Goal: Task Accomplishment & Management: Use online tool/utility

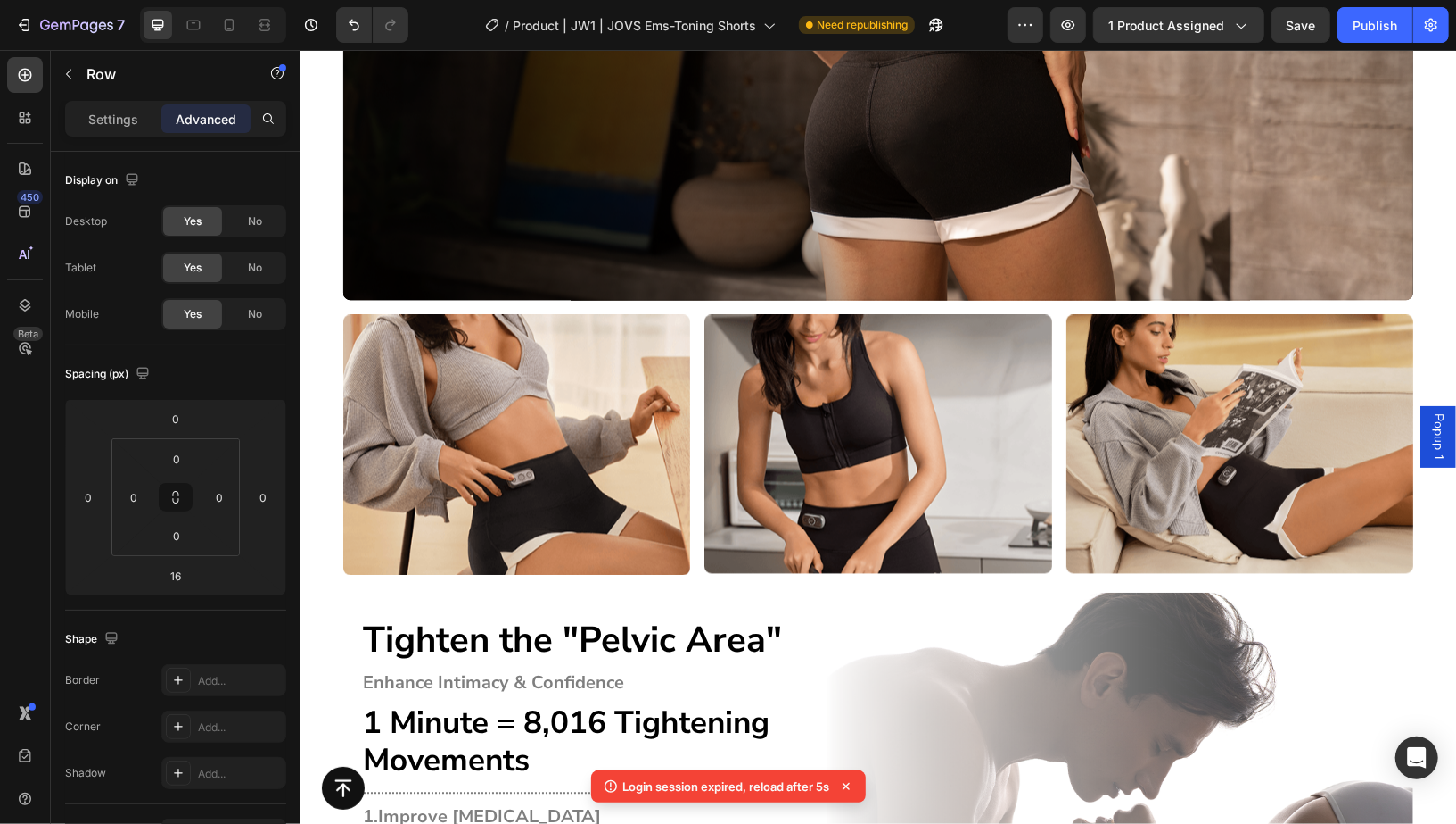
scroll to position [6895, 0]
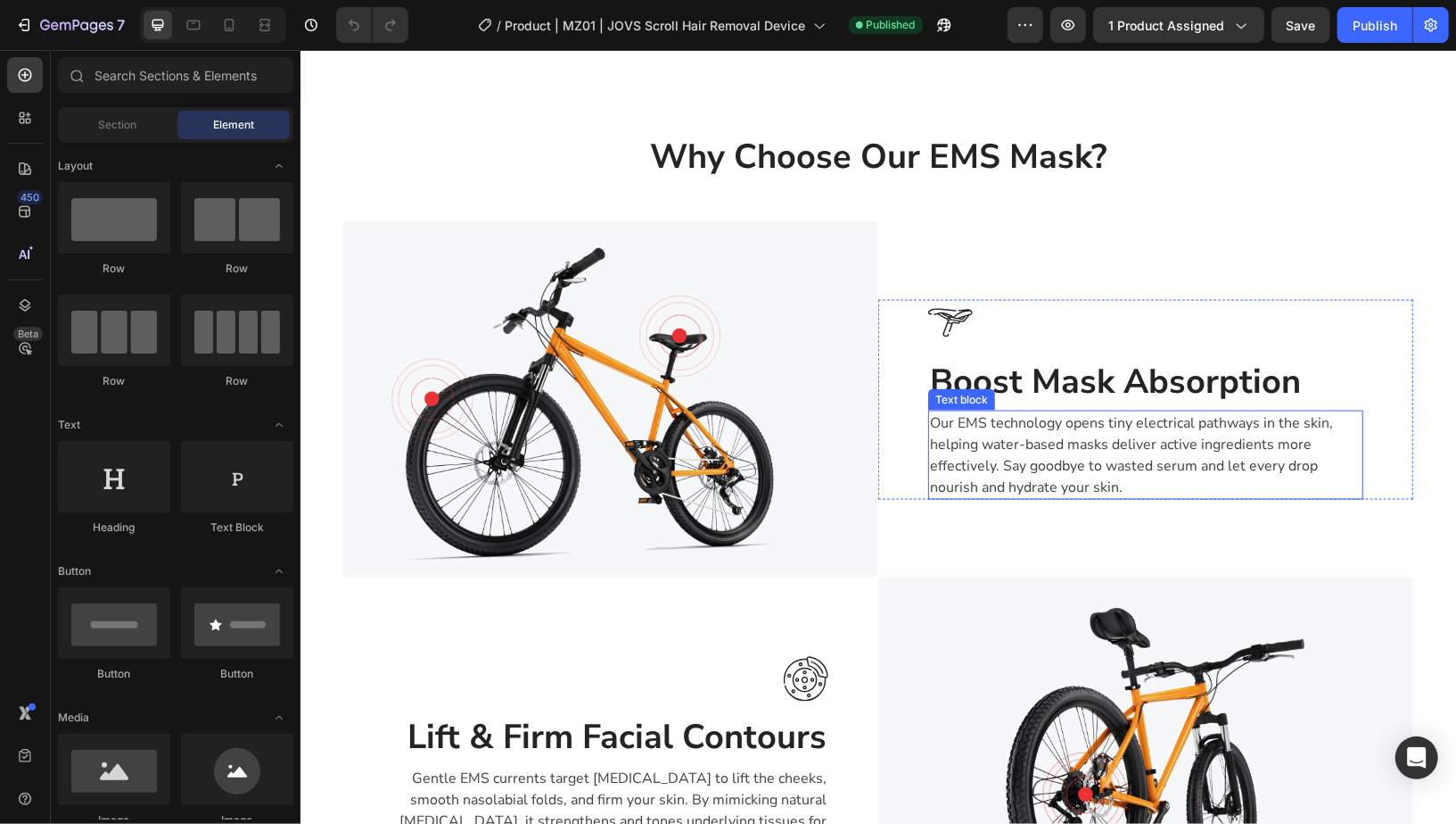
scroll to position [1635, 0]
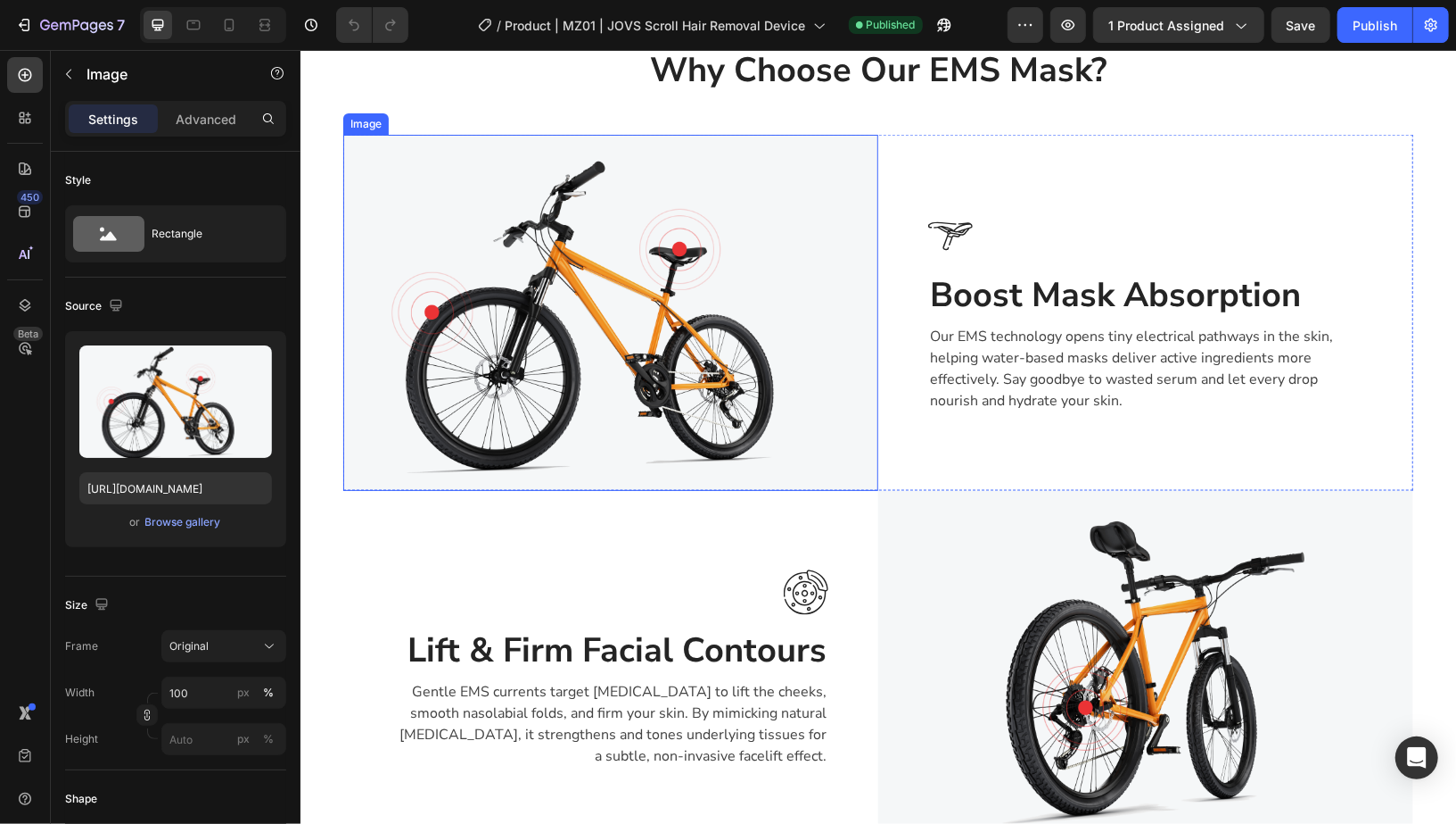
click at [661, 334] on img at bounding box center [609, 311] width 535 height 356
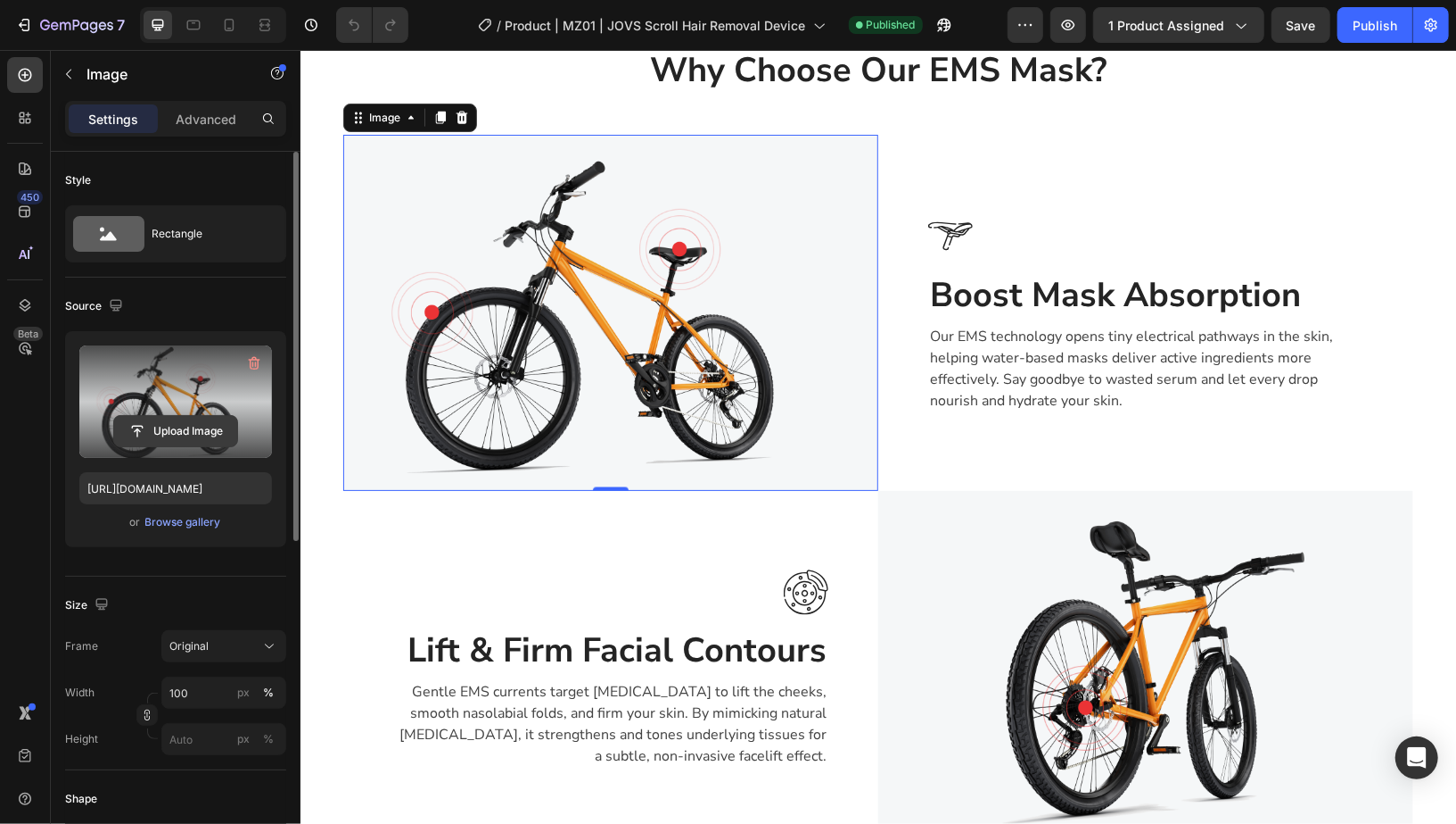
click at [183, 418] on input "file" at bounding box center [176, 430] width 123 height 30
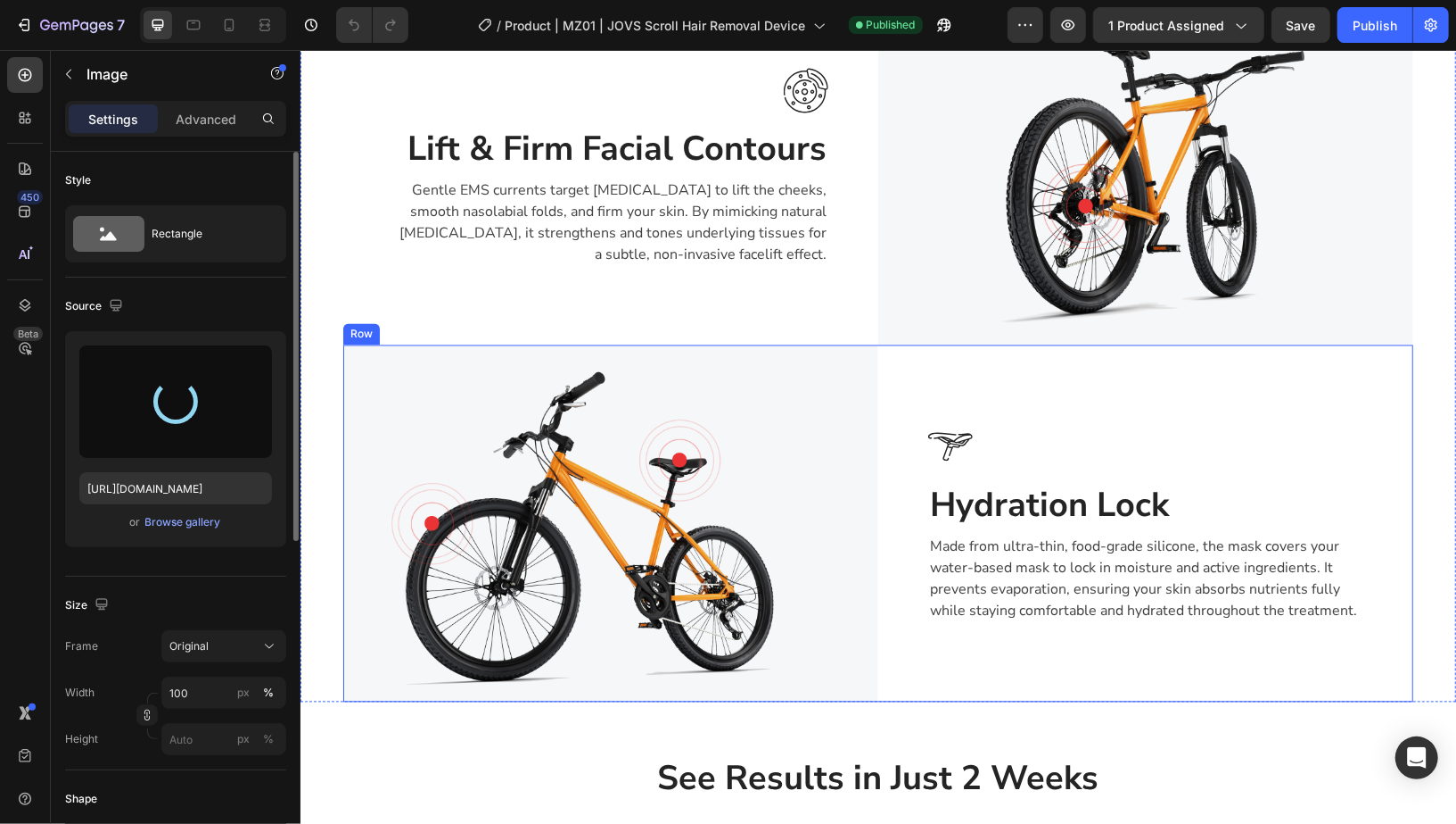
scroll to position [2006, 0]
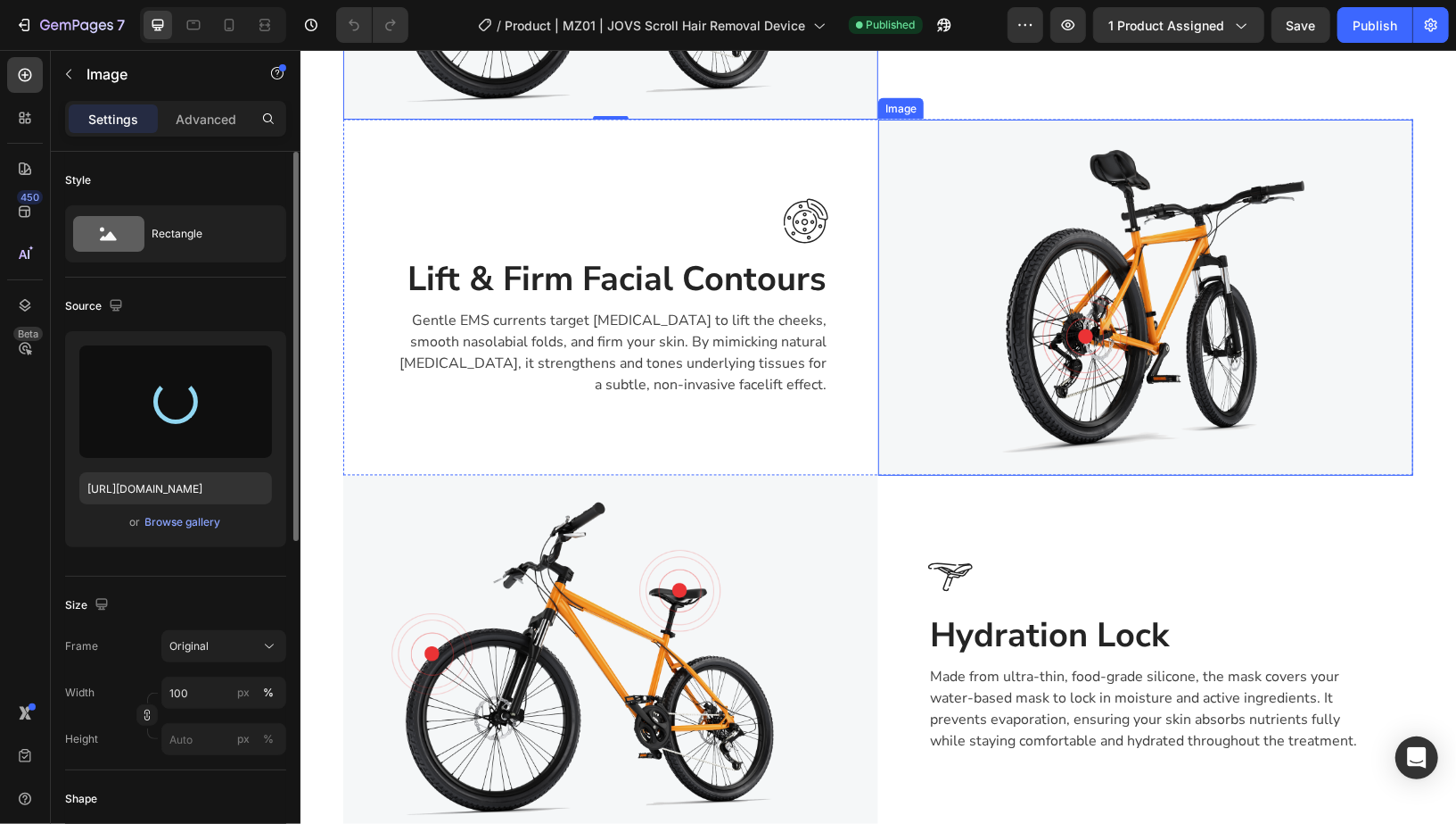
type input "https://cdn.shopify.com/s/files/1/0616/3326/5917/files/gempages_467972552174601…"
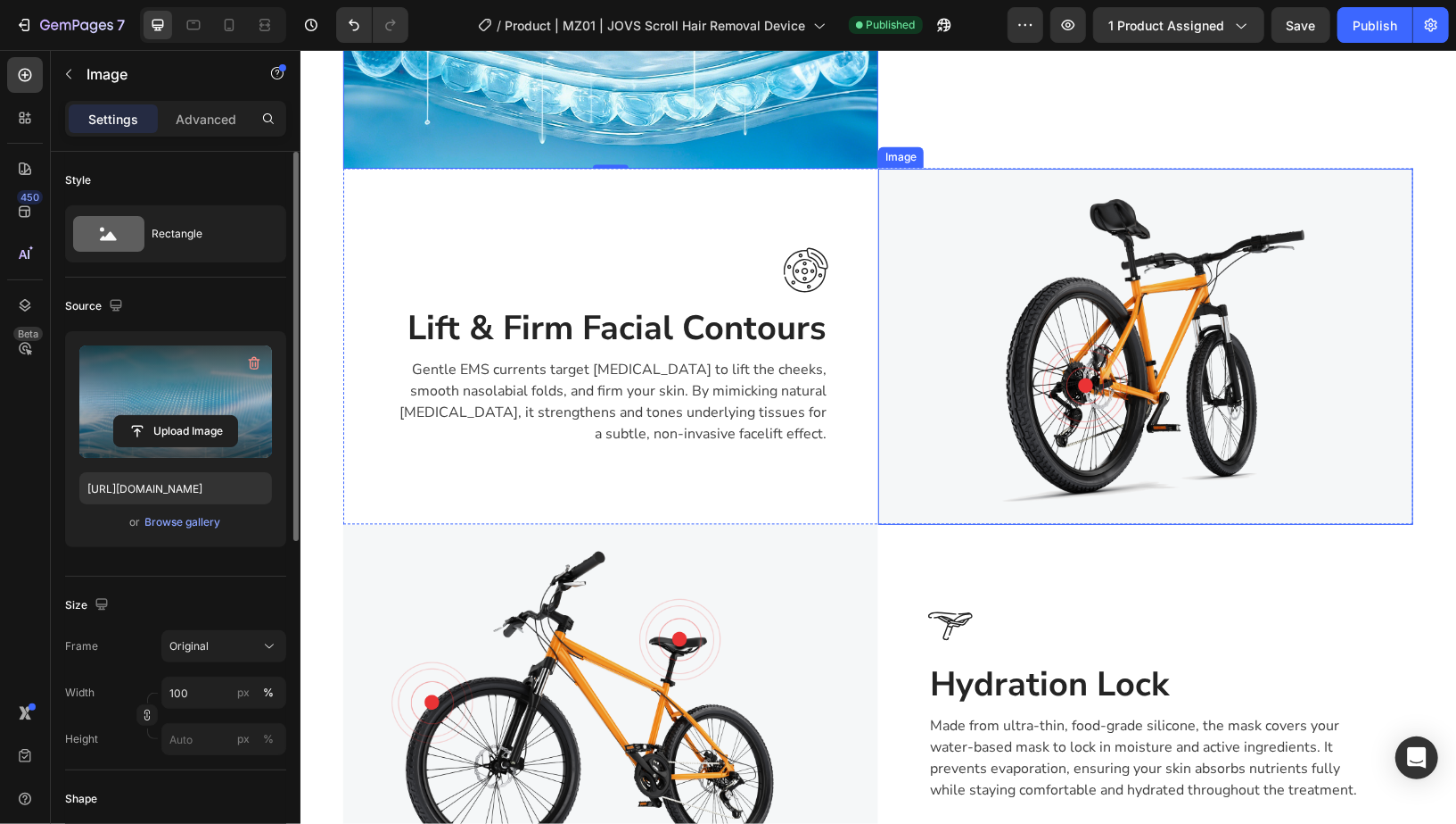
scroll to position [2188, 0]
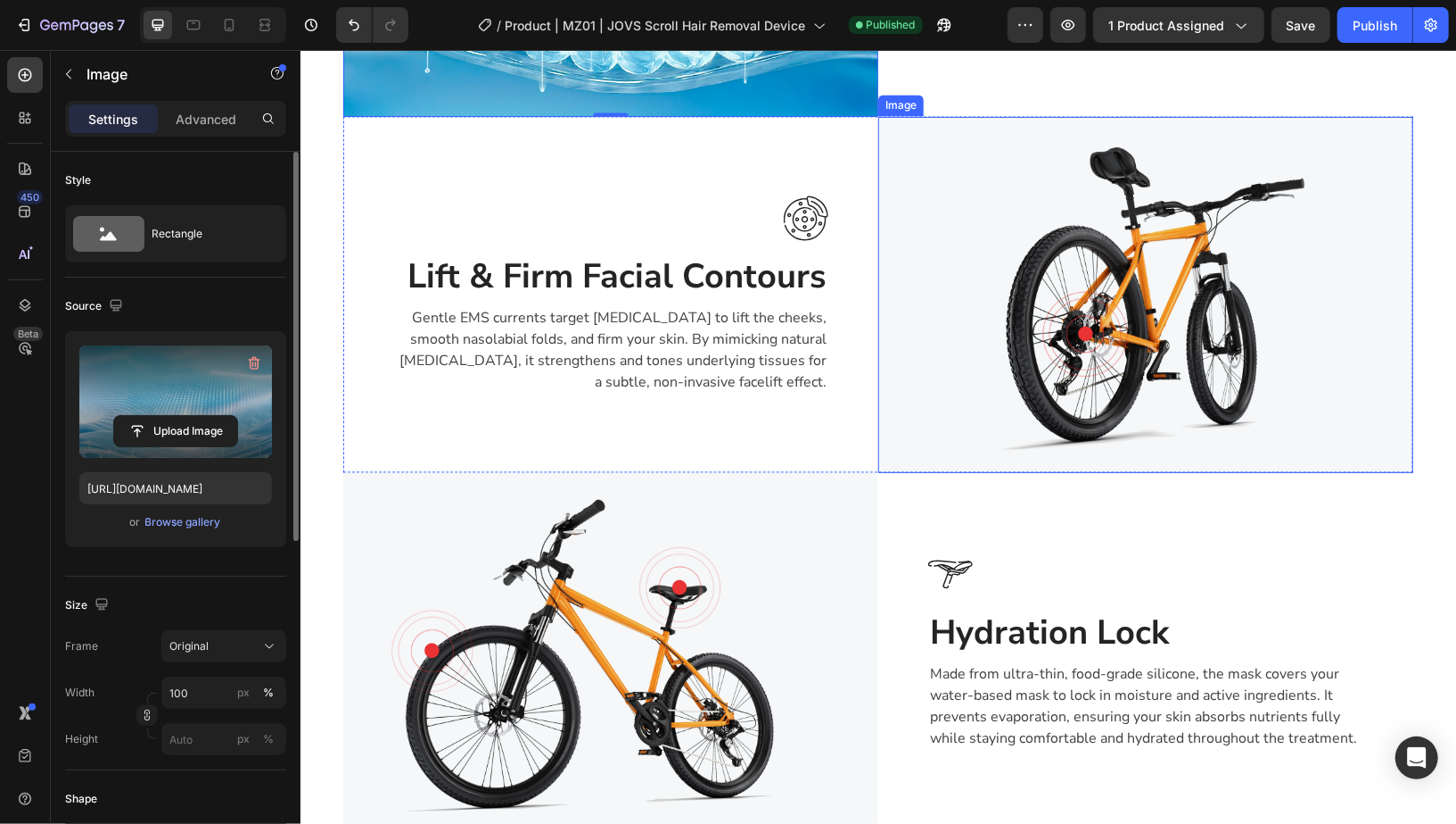
click at [1054, 361] on img at bounding box center [1144, 293] width 535 height 356
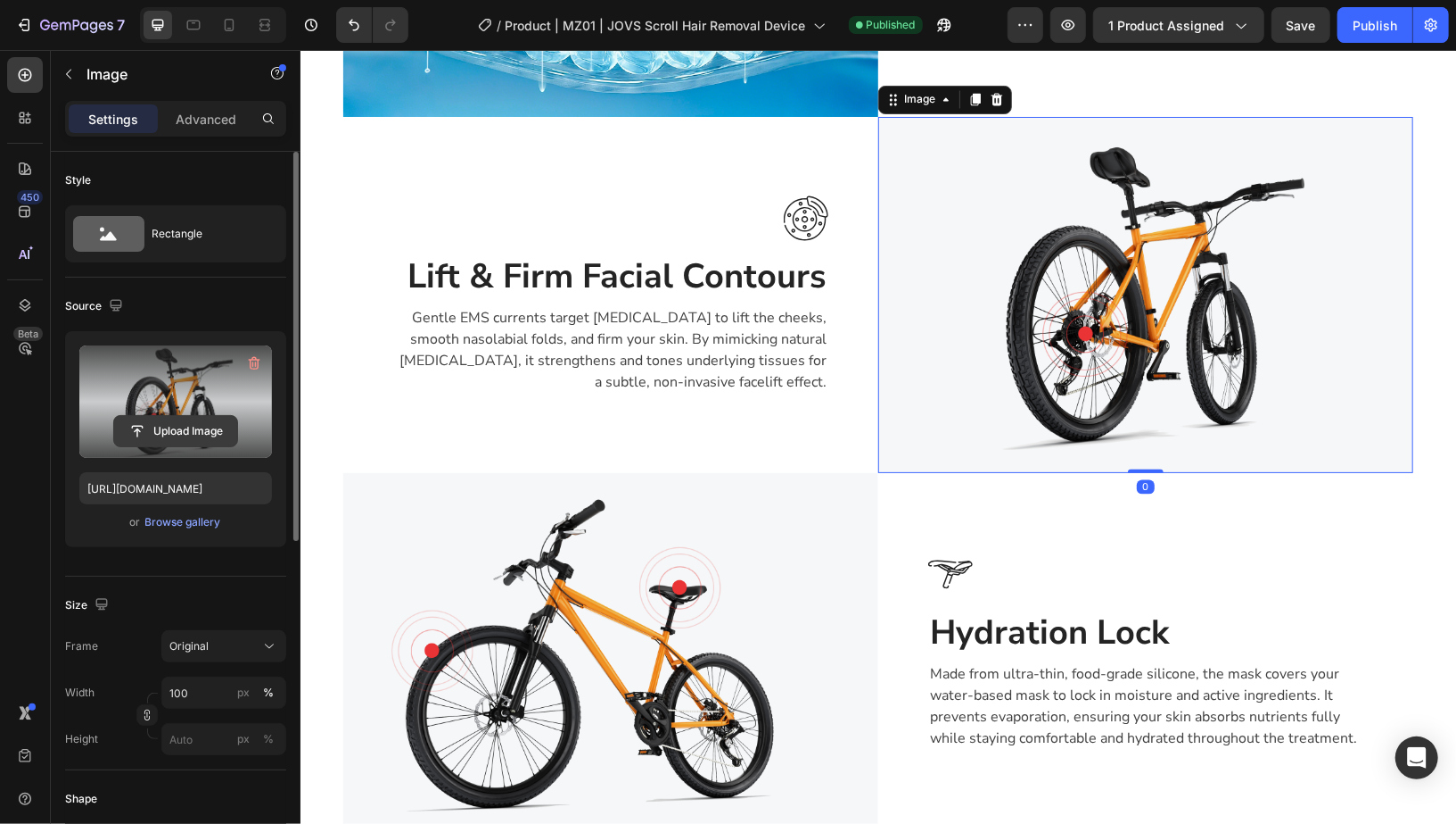
click at [189, 422] on input "file" at bounding box center [176, 430] width 123 height 30
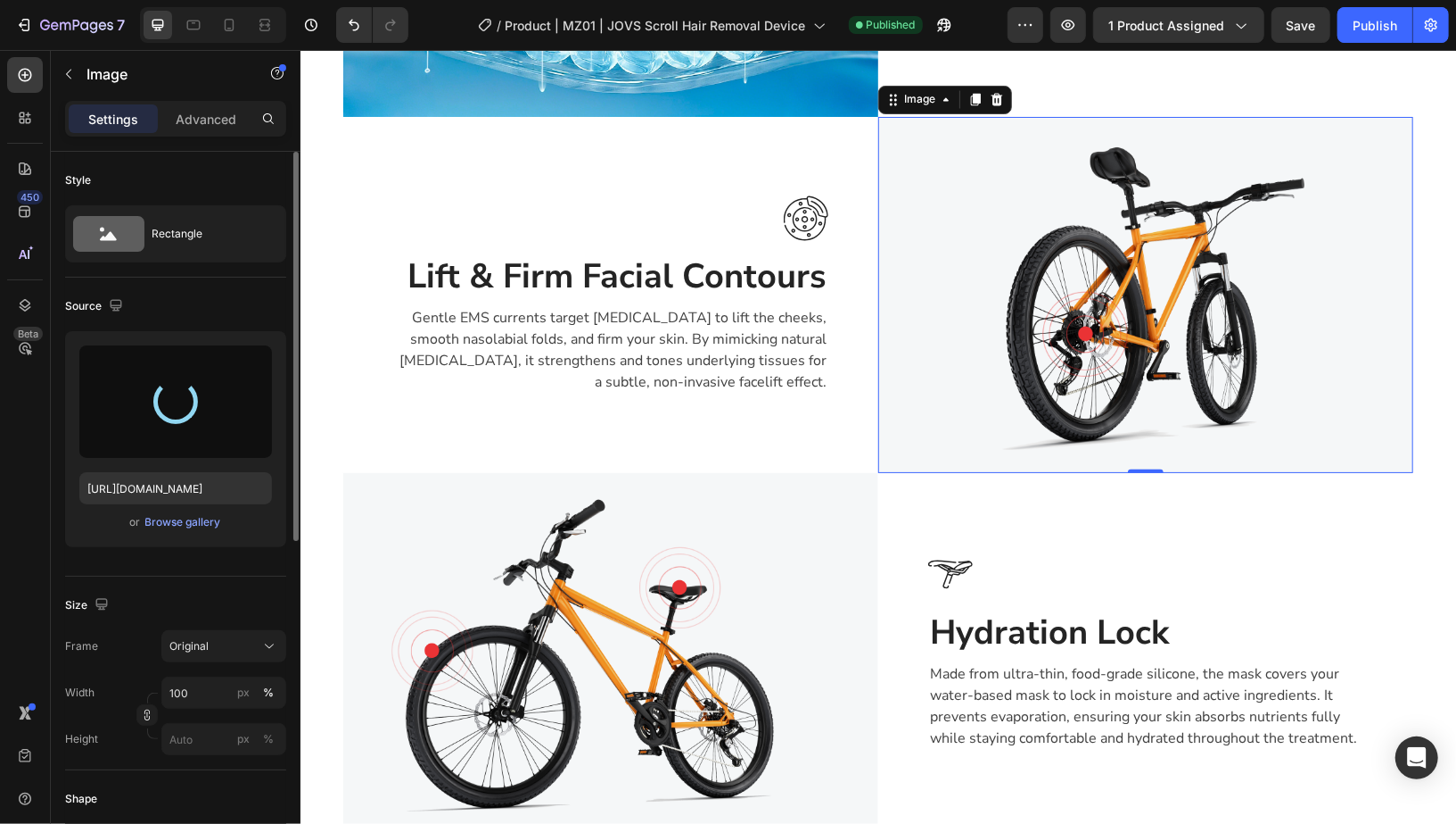
type input "https://cdn.shopify.com/s/files/1/0616/3326/5917/files/gempages_467972552174601…"
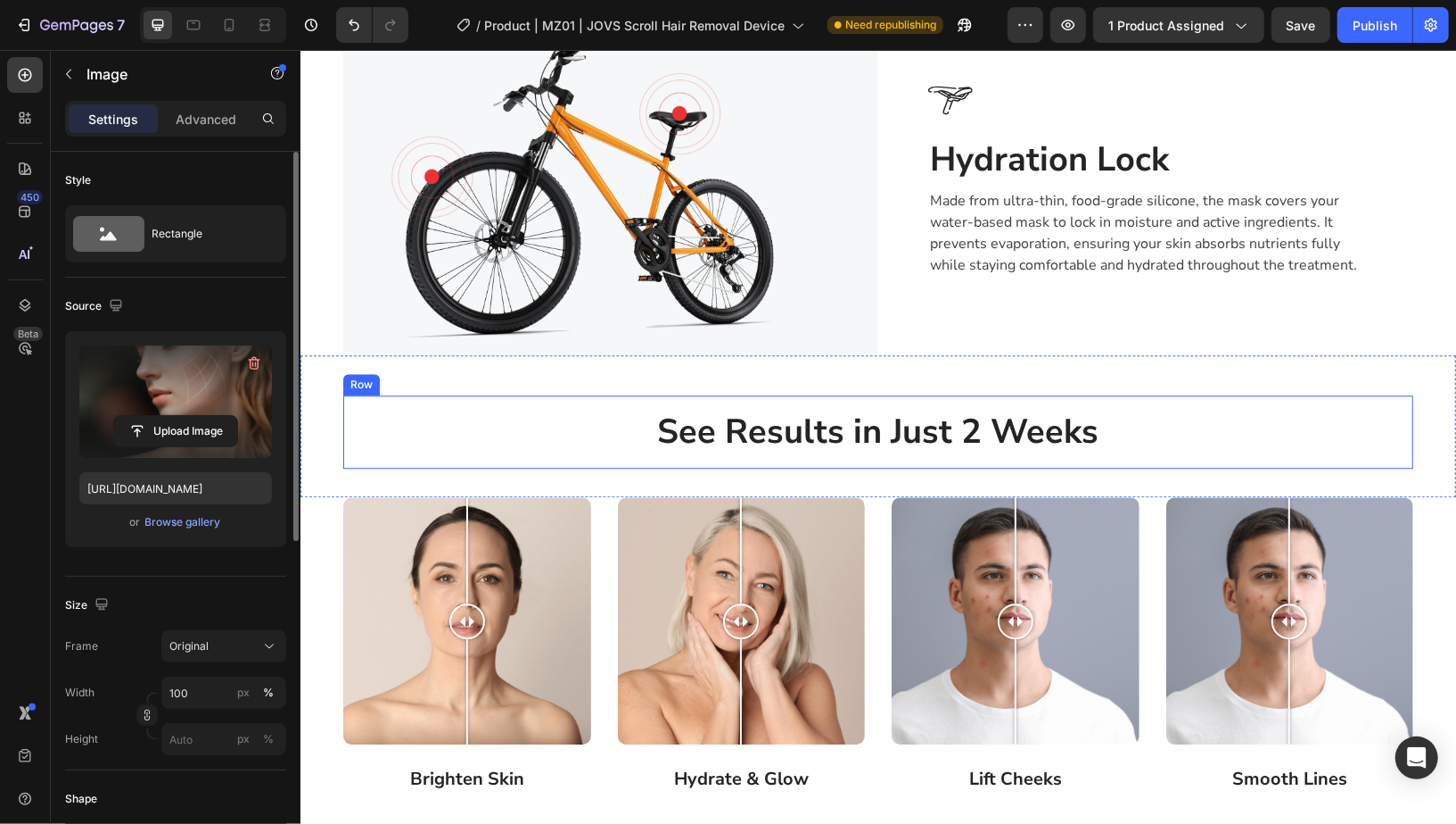
scroll to position [2826, 0]
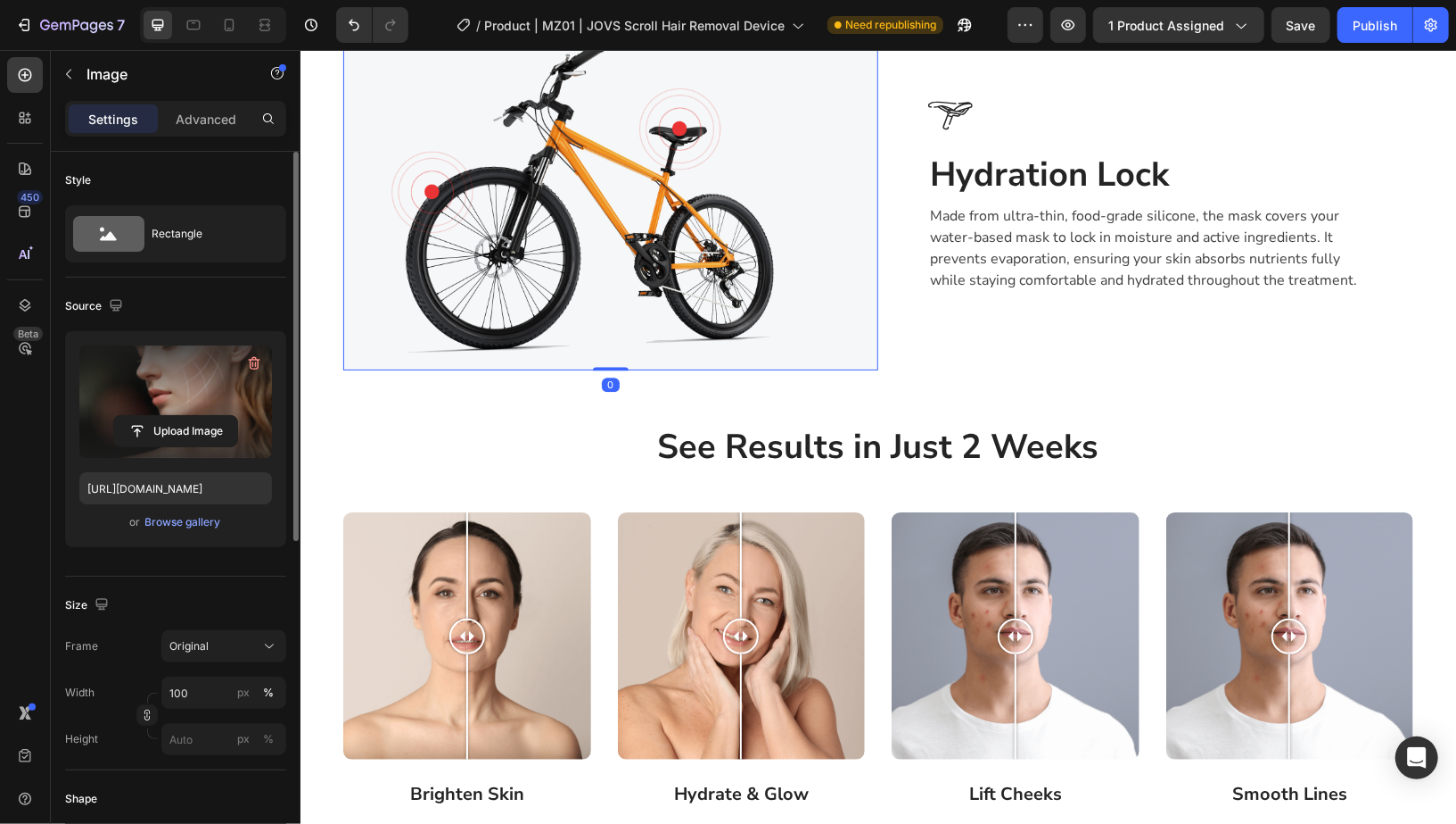
click at [658, 260] on img at bounding box center [609, 190] width 535 height 356
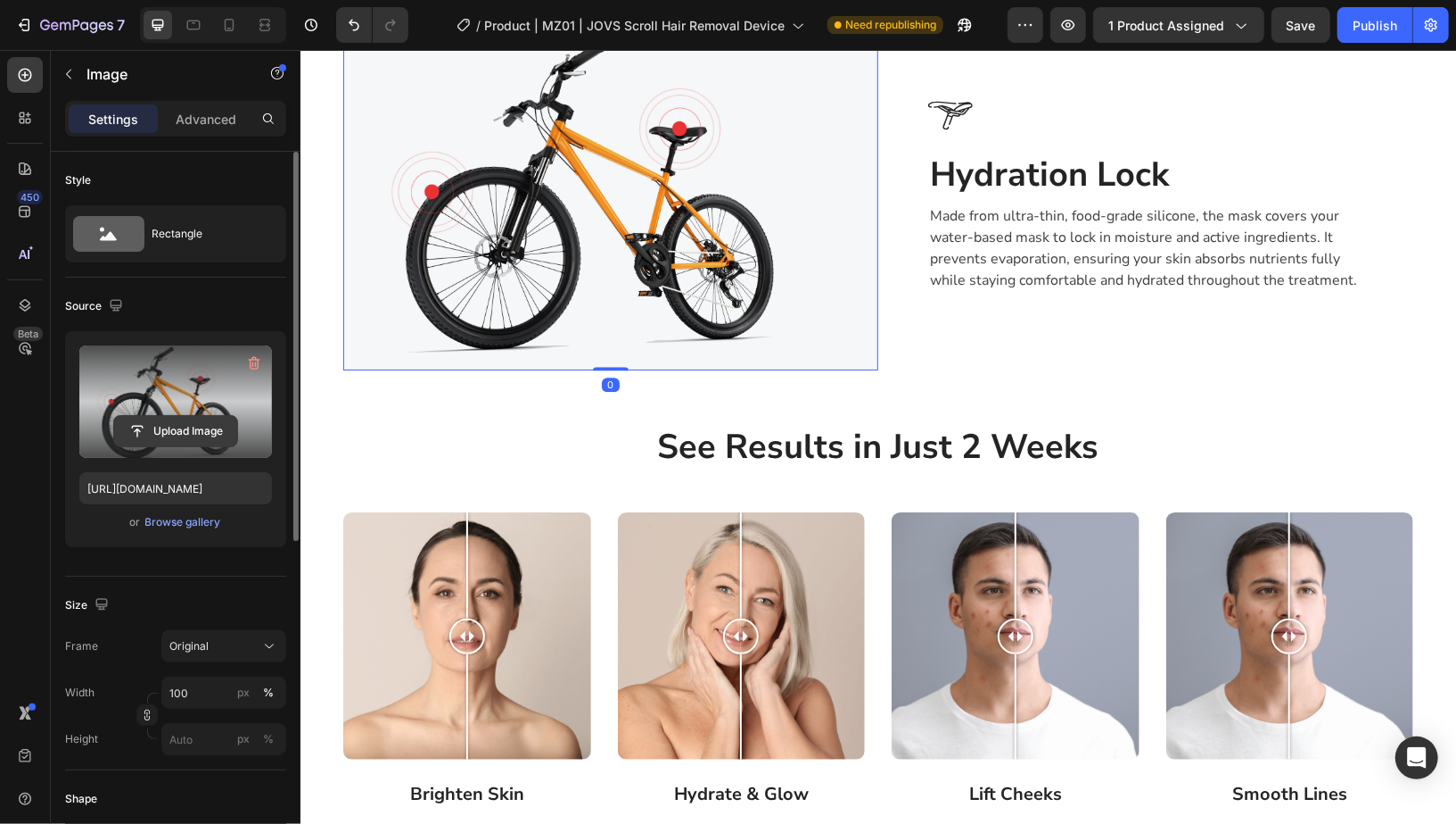
click at [202, 426] on input "file" at bounding box center [176, 430] width 123 height 30
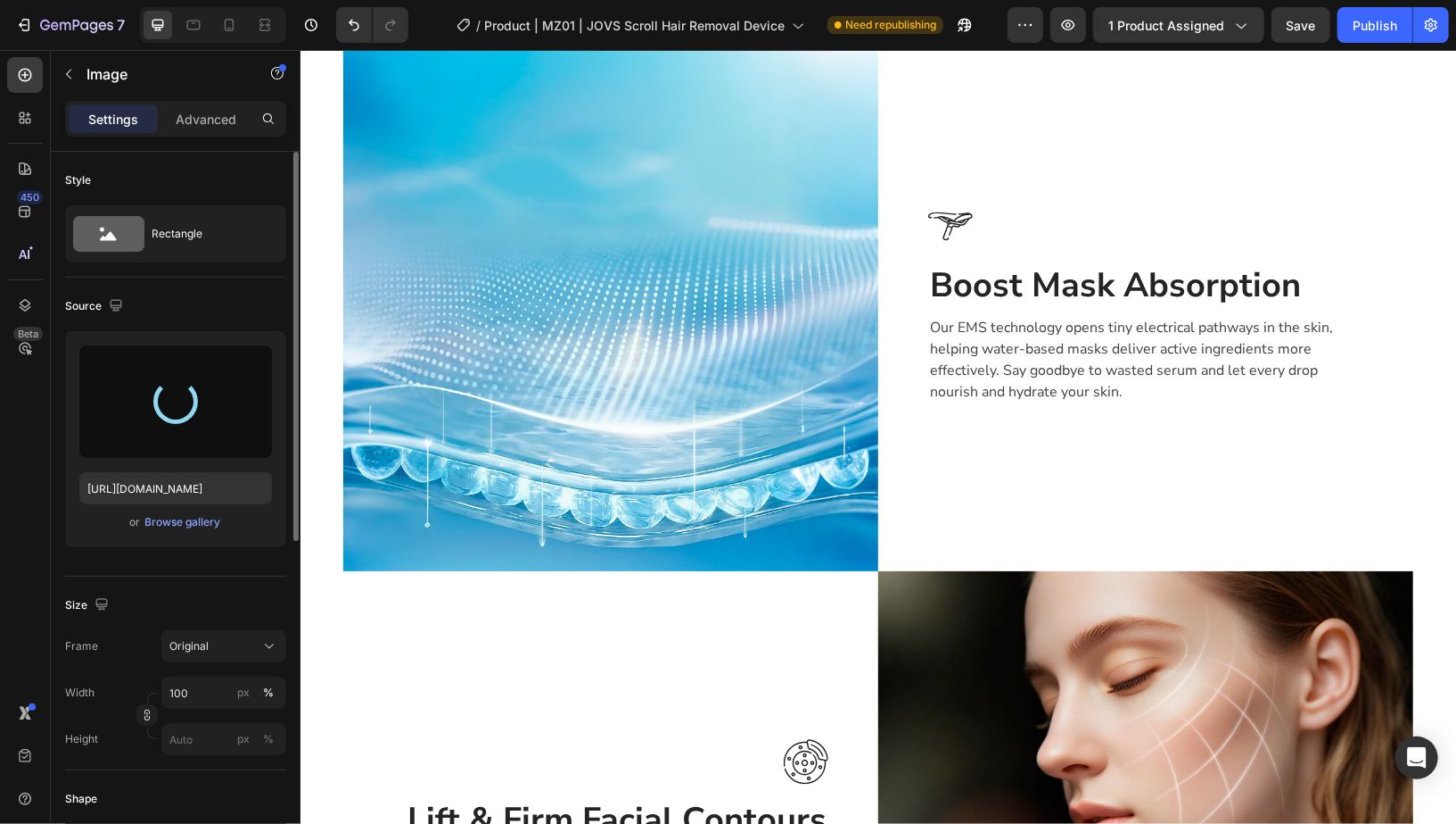
scroll to position [1736, 0]
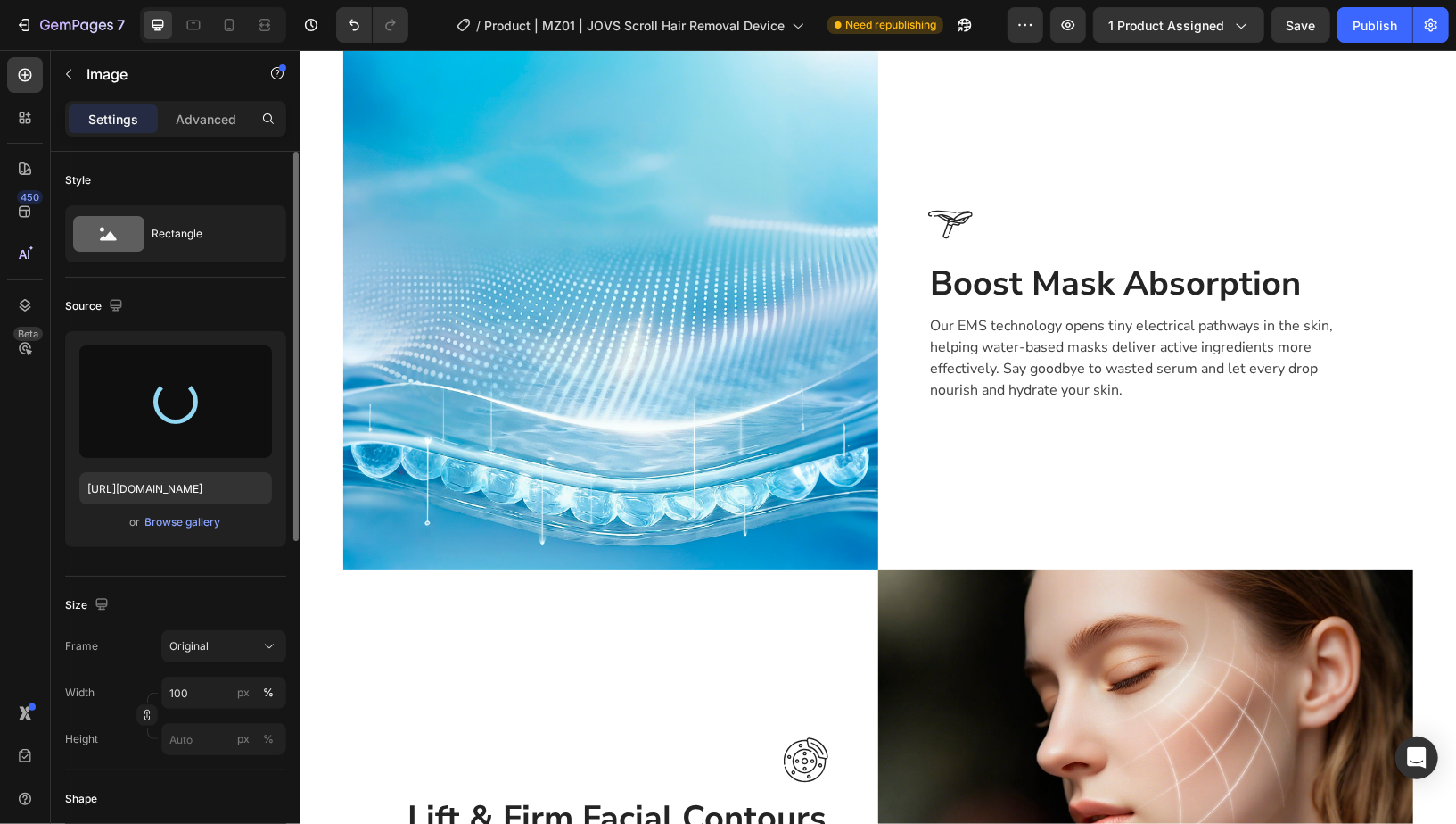
type input "https://cdn.shopify.com/s/files/1/0616/3326/5917/files/gempages_467972552174601…"
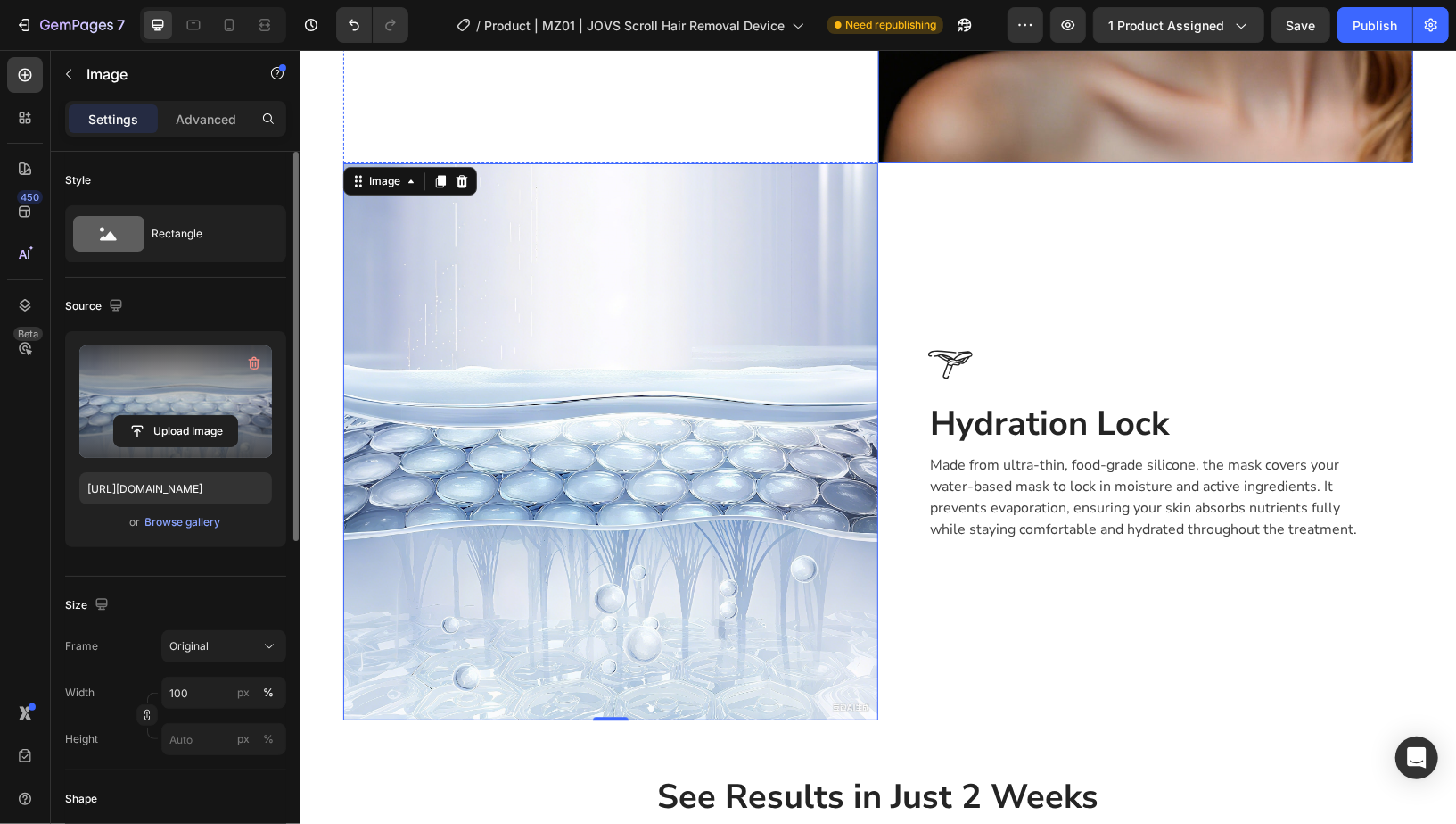
scroll to position [2691, 0]
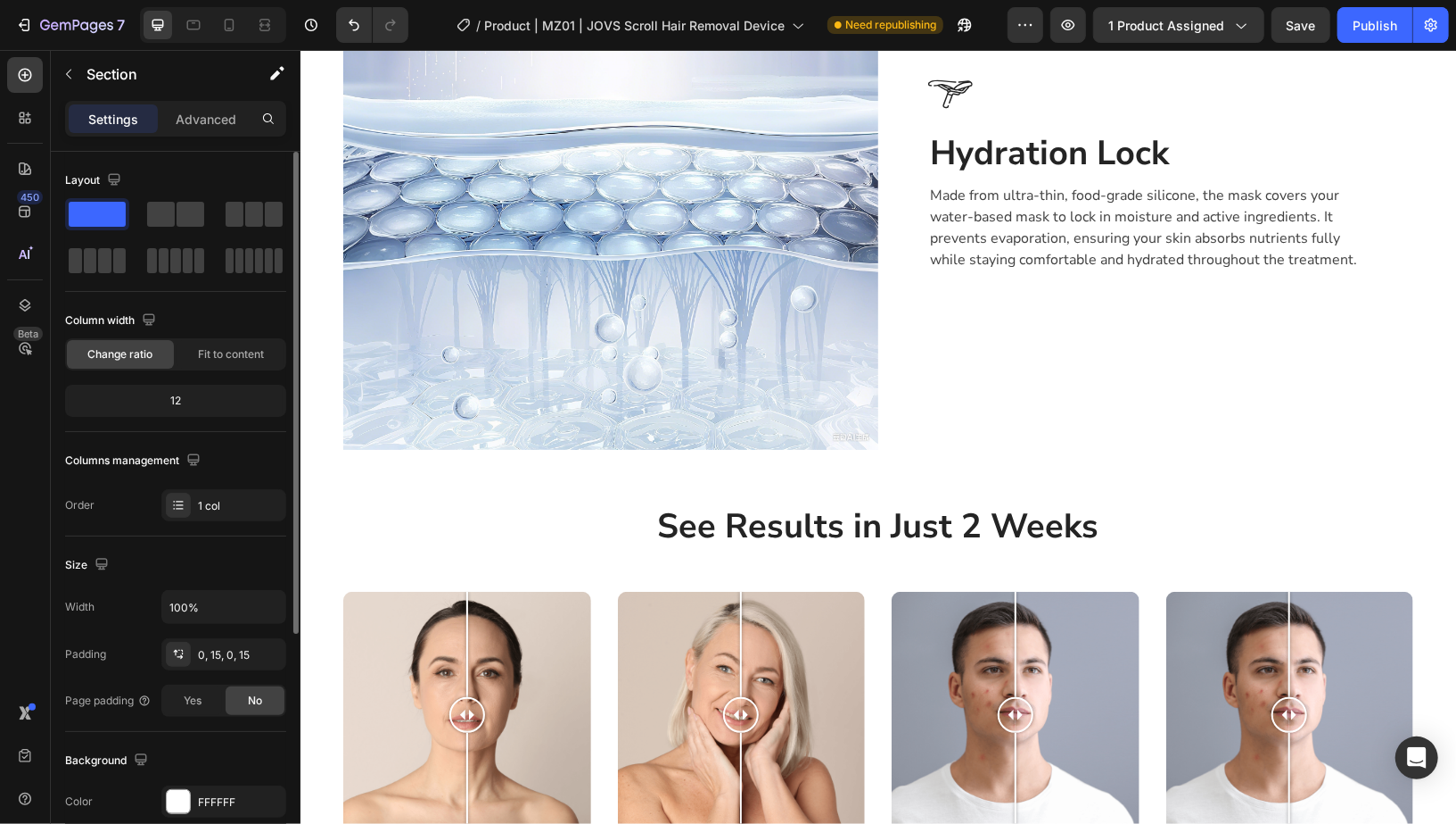
scroll to position [3027, 0]
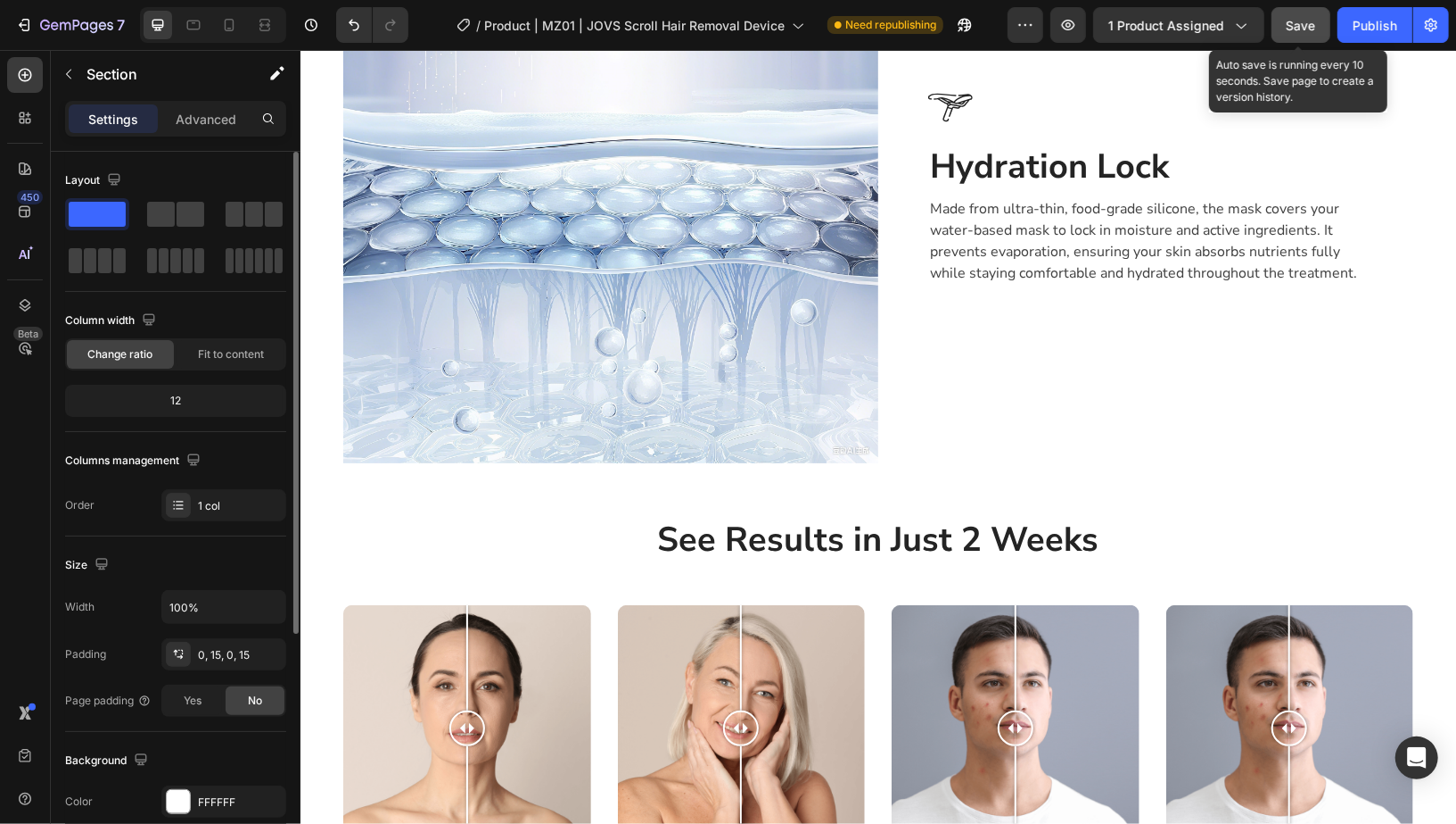
click at [1303, 38] on button "Save" at bounding box center [1301, 25] width 59 height 36
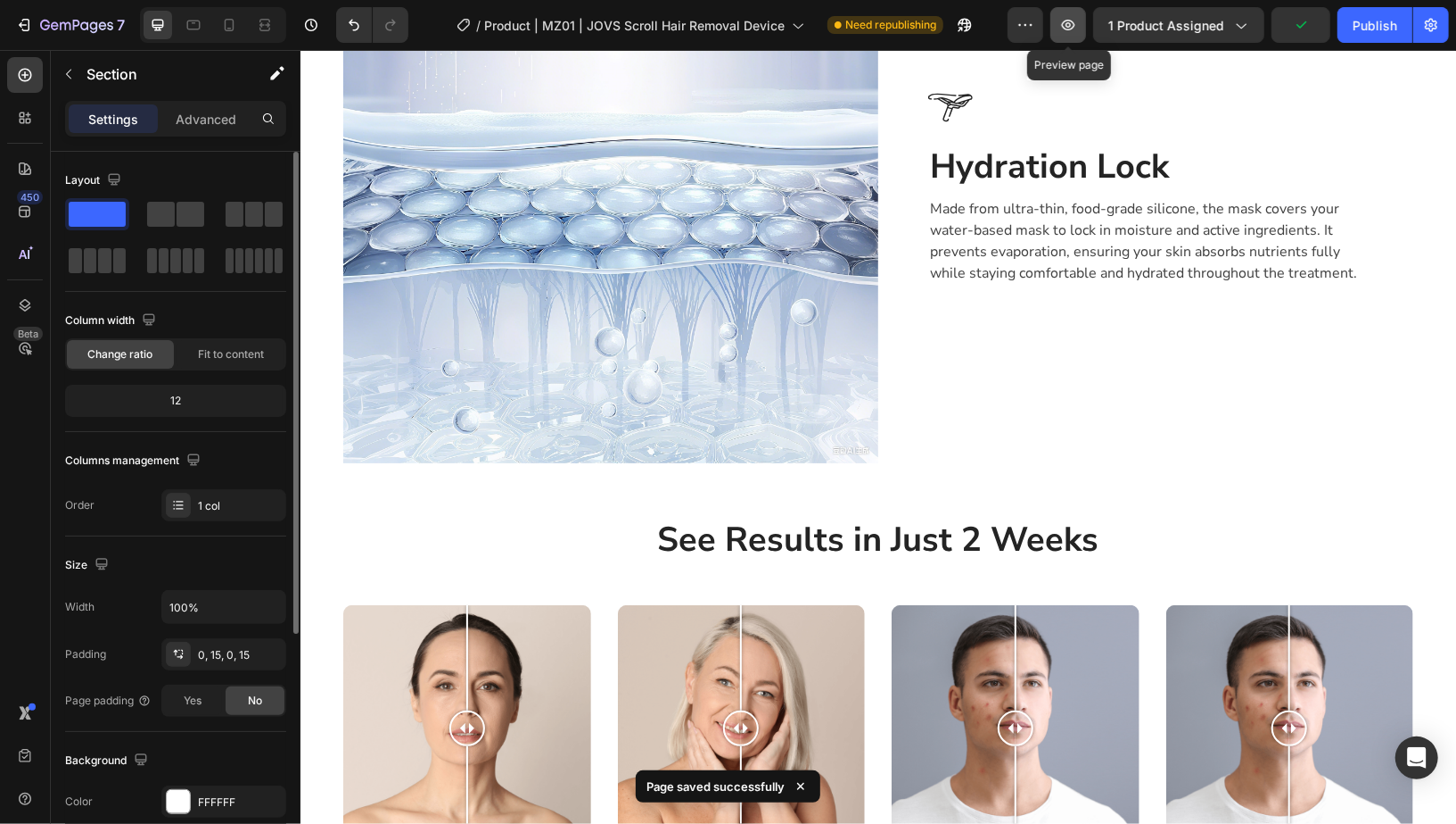
click at [1083, 34] on button "button" at bounding box center [1069, 25] width 36 height 36
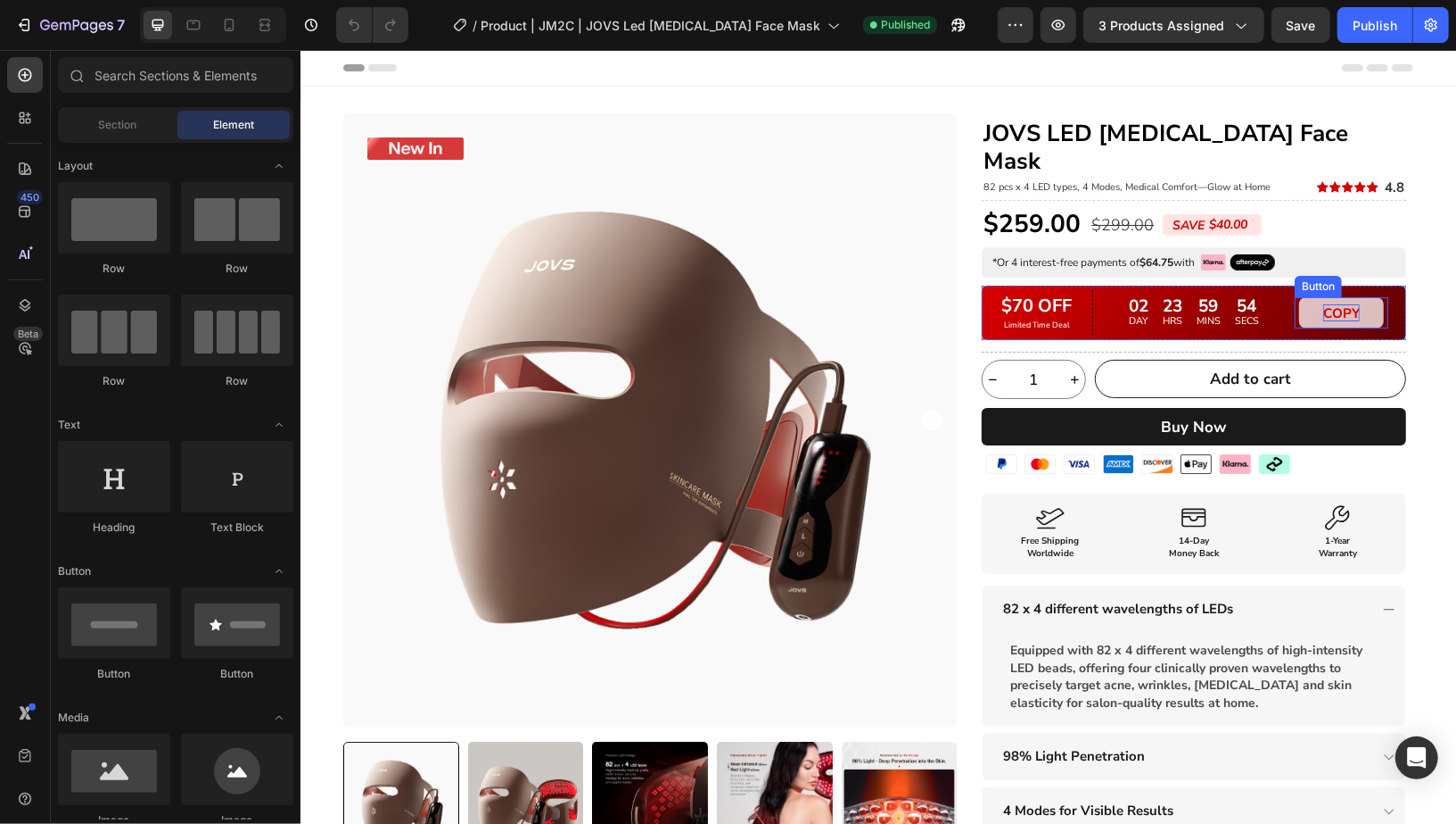
click at [1347, 303] on span "COPY" at bounding box center [1340, 312] width 37 height 18
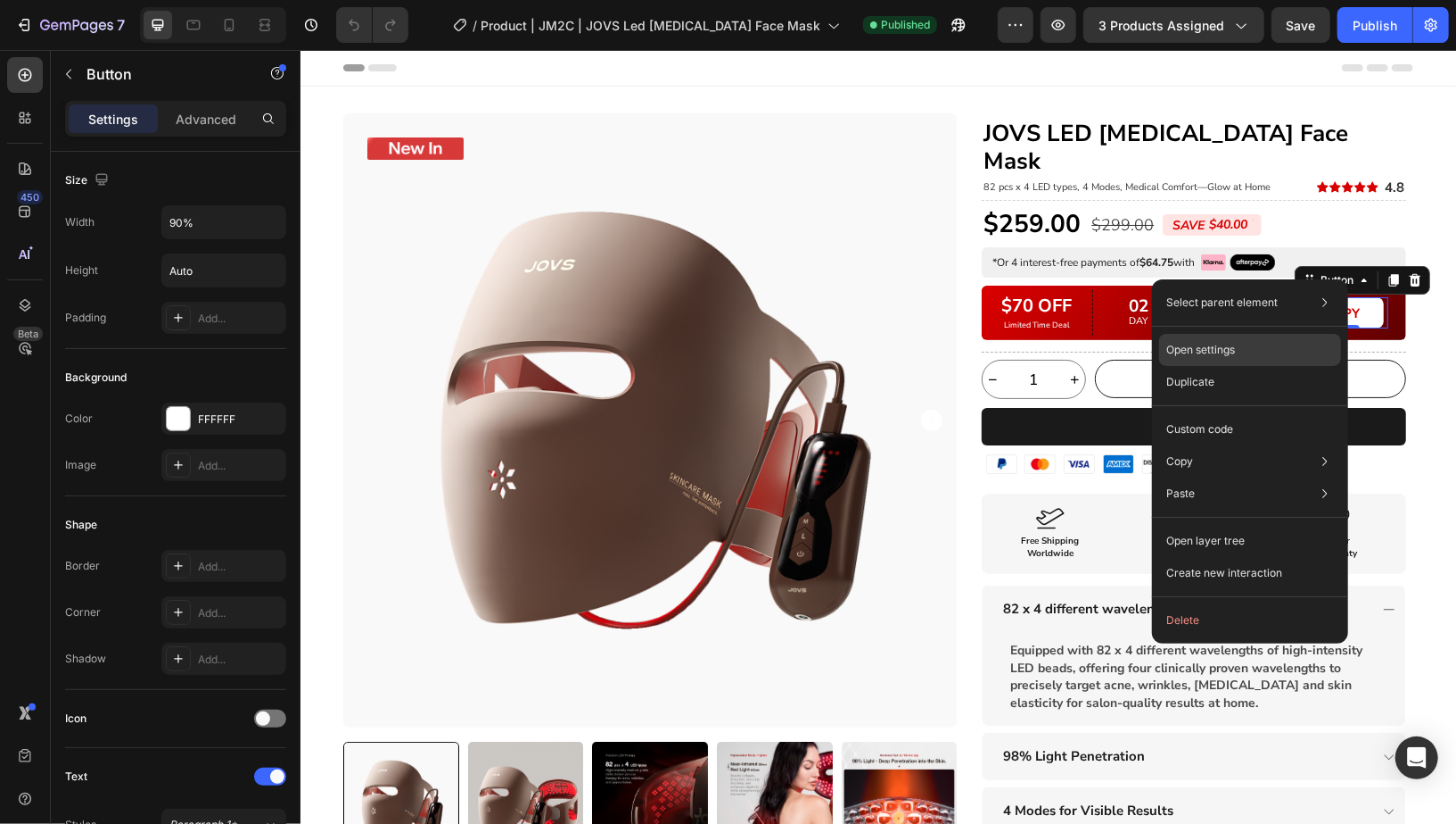
click at [1234, 355] on p "Open settings" at bounding box center [1200, 350] width 69 height 16
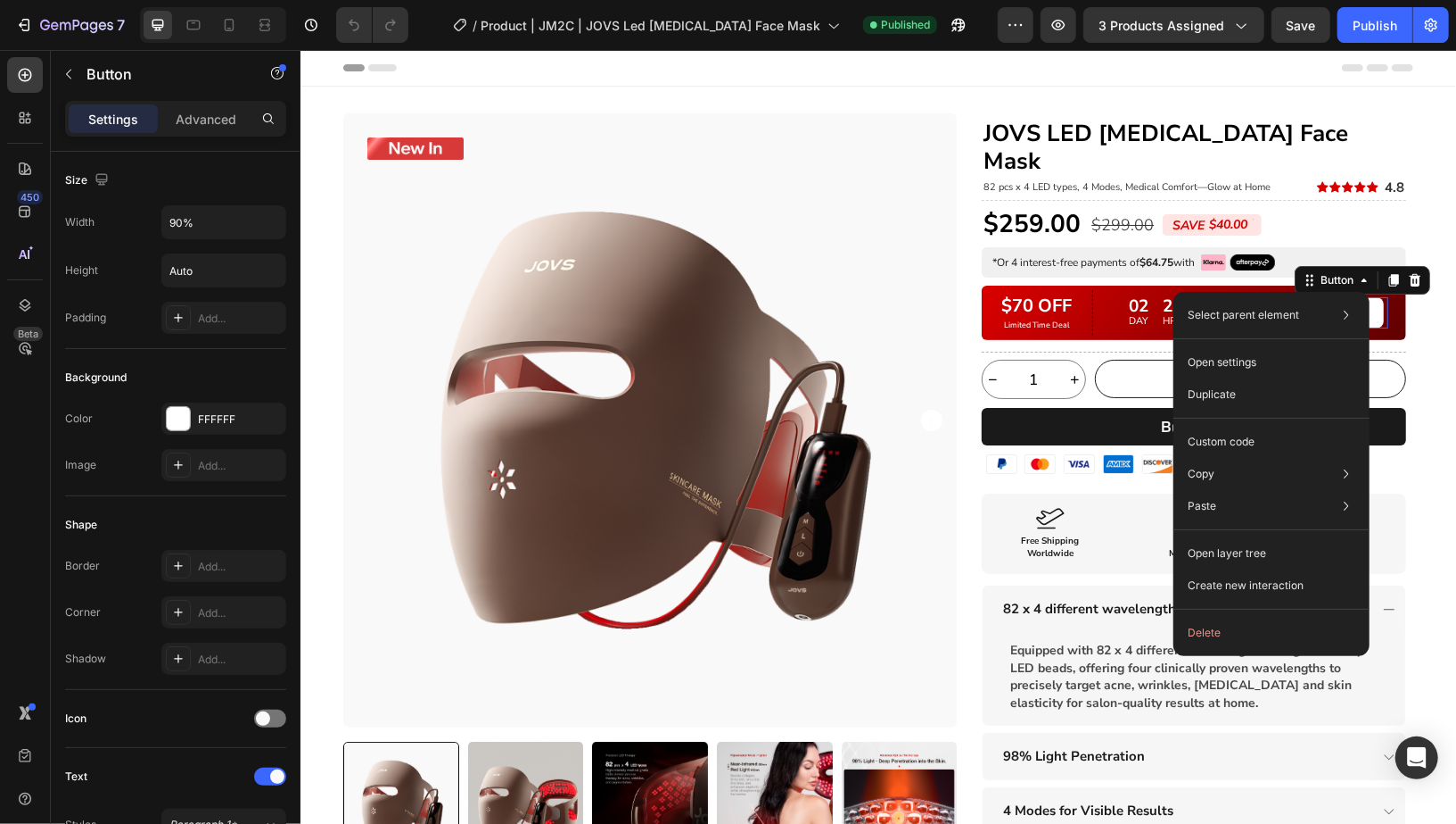
click at [1263, 422] on div "Select parent element Product Row 1 col Row 3 cols Button Open settings Duplica…" at bounding box center [1271, 473] width 196 height 364
click at [1263, 490] on div "Custom code" at bounding box center [1272, 506] width 182 height 32
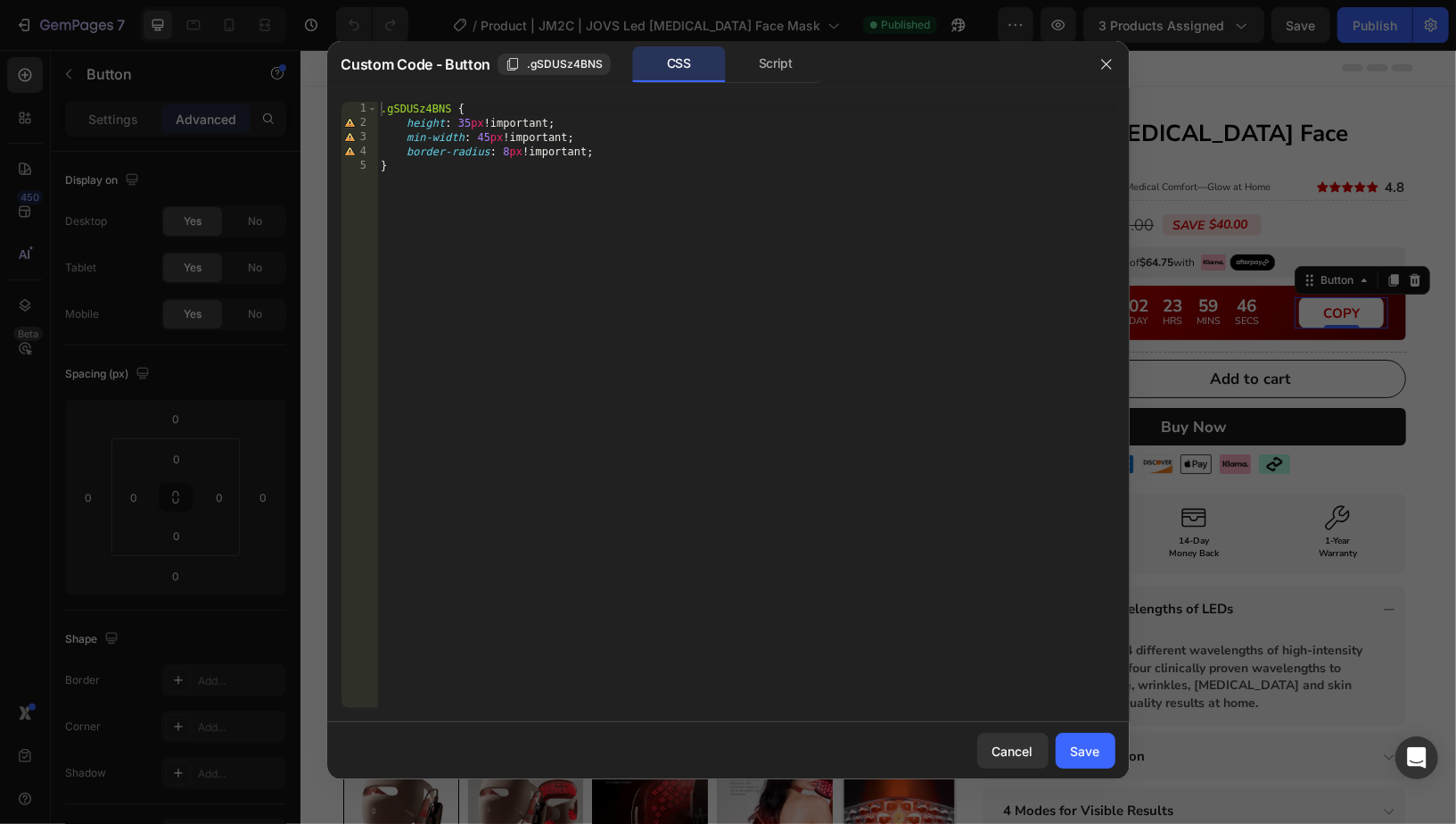
click at [780, 85] on div "Custom Code - Button .gSDUSz4BNS CSS Script" at bounding box center [705, 64] width 756 height 47
click at [780, 75] on div "Script" at bounding box center [777, 65] width 94 height 36
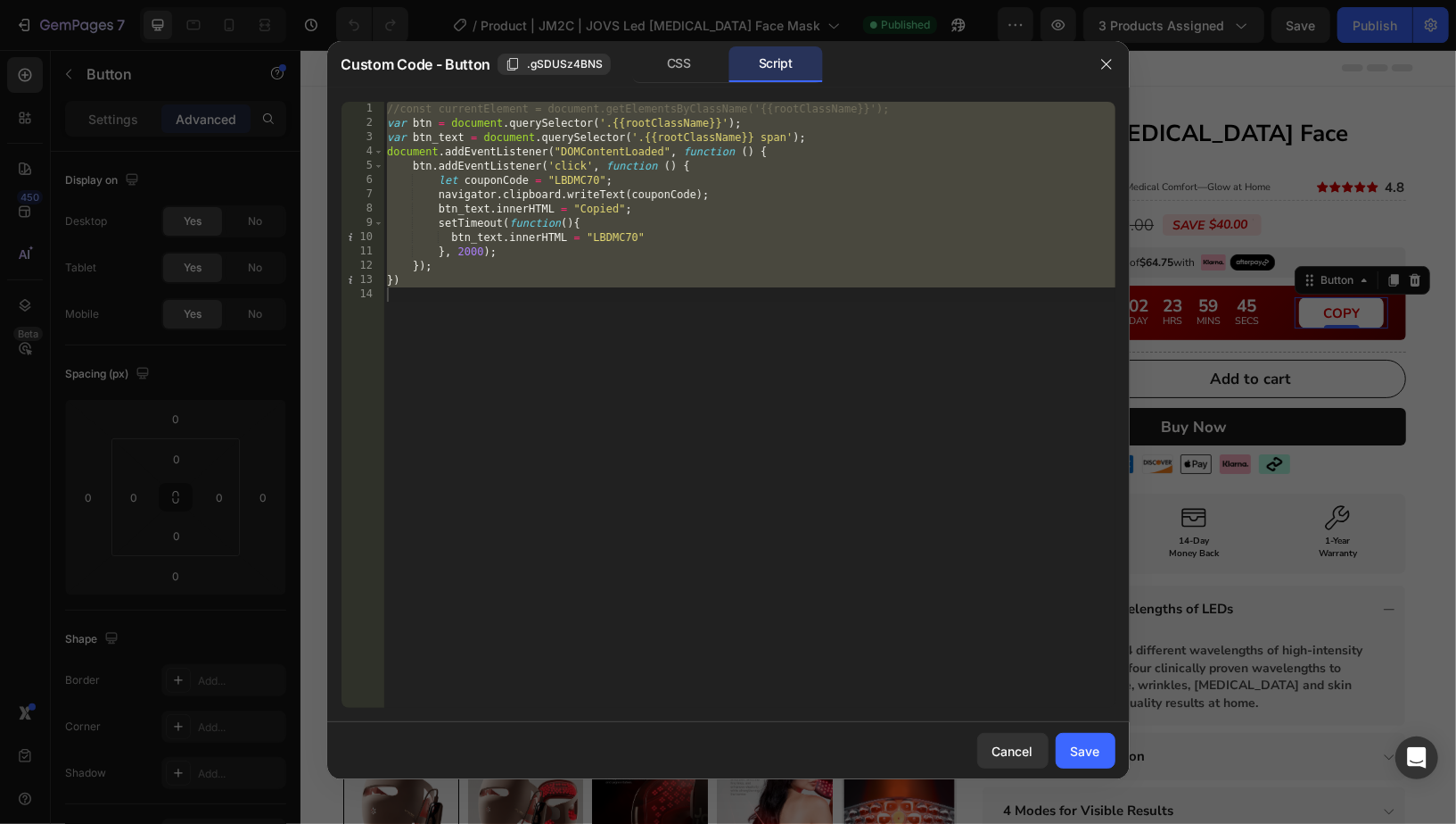
click at [607, 237] on div "//const currentElement = document.getElementsByClassName('{{rootClassName}}'); …" at bounding box center [749, 418] width 732 height 635
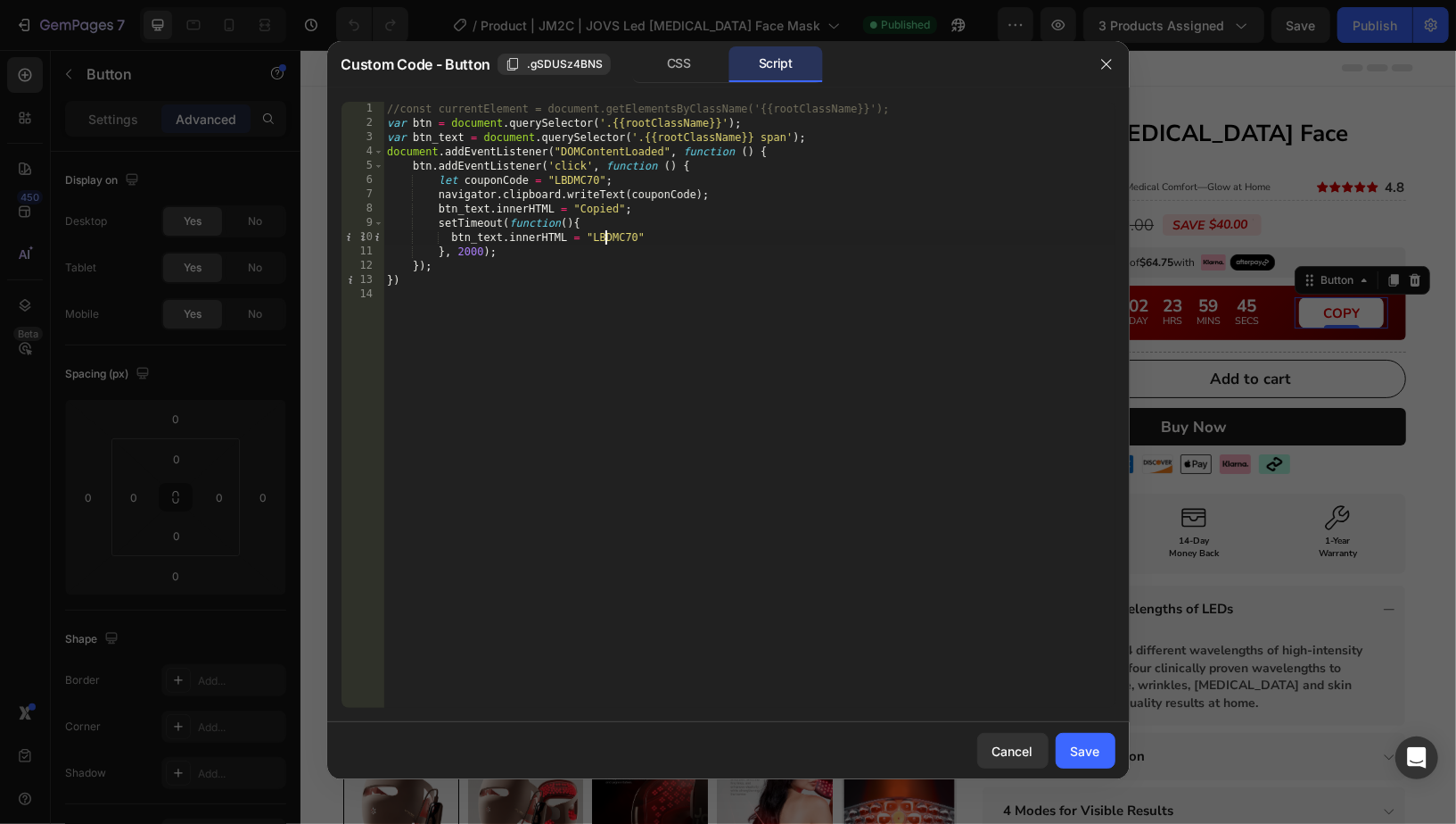
click at [607, 237] on div "//const currentElement = document.getElementsByClassName('{{rootClassName}}'); …" at bounding box center [749, 418] width 732 height 635
click at [611, 236] on div "//const currentElement = document.getElementsByClassName('{{rootClassName}}'); …" at bounding box center [749, 418] width 732 height 635
paste textarea "MOMJM2C"
type textarea "btn_text.innerHTML = "LBDMC70""
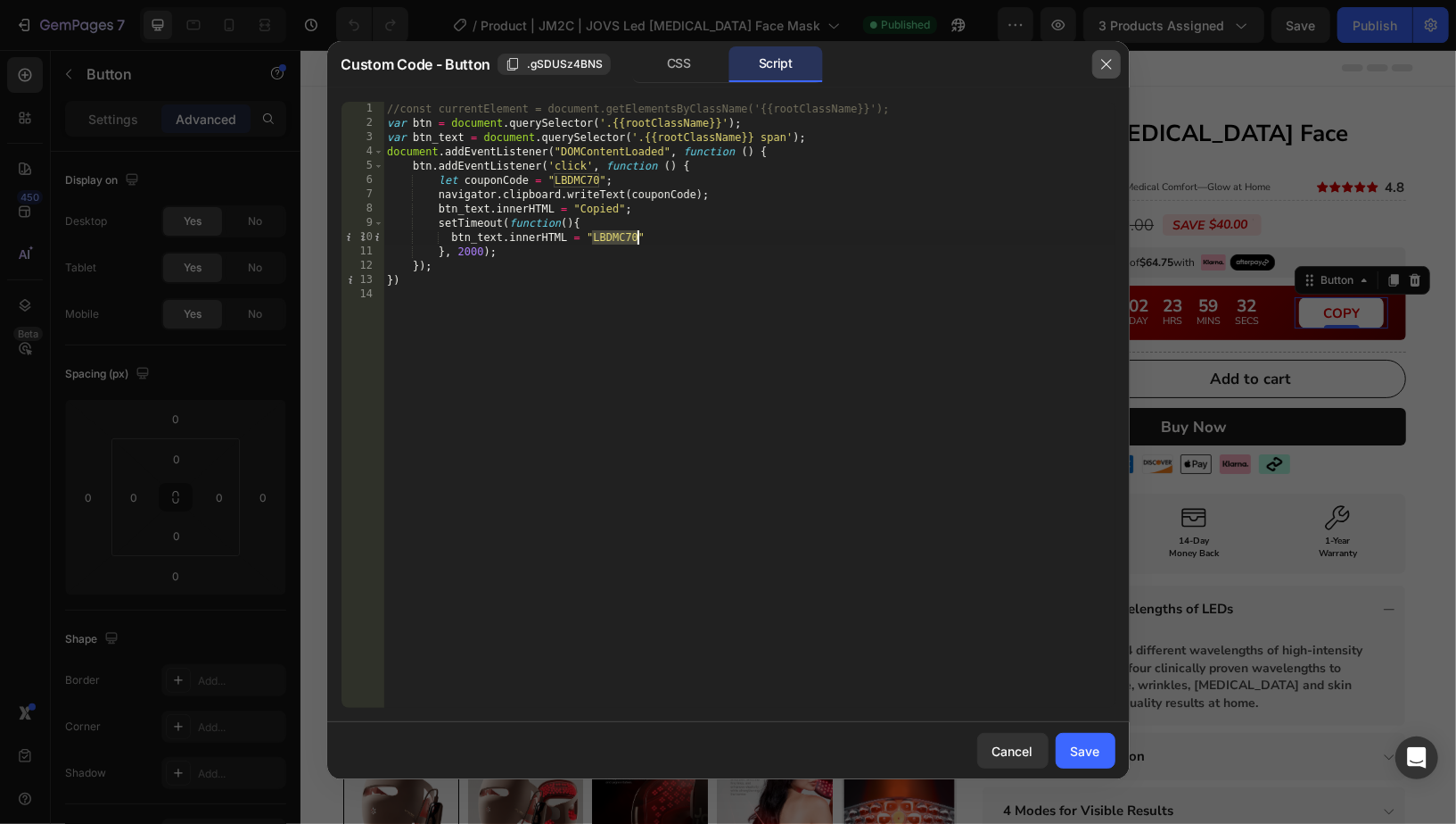
click at [1094, 71] on button "button" at bounding box center [1106, 64] width 29 height 29
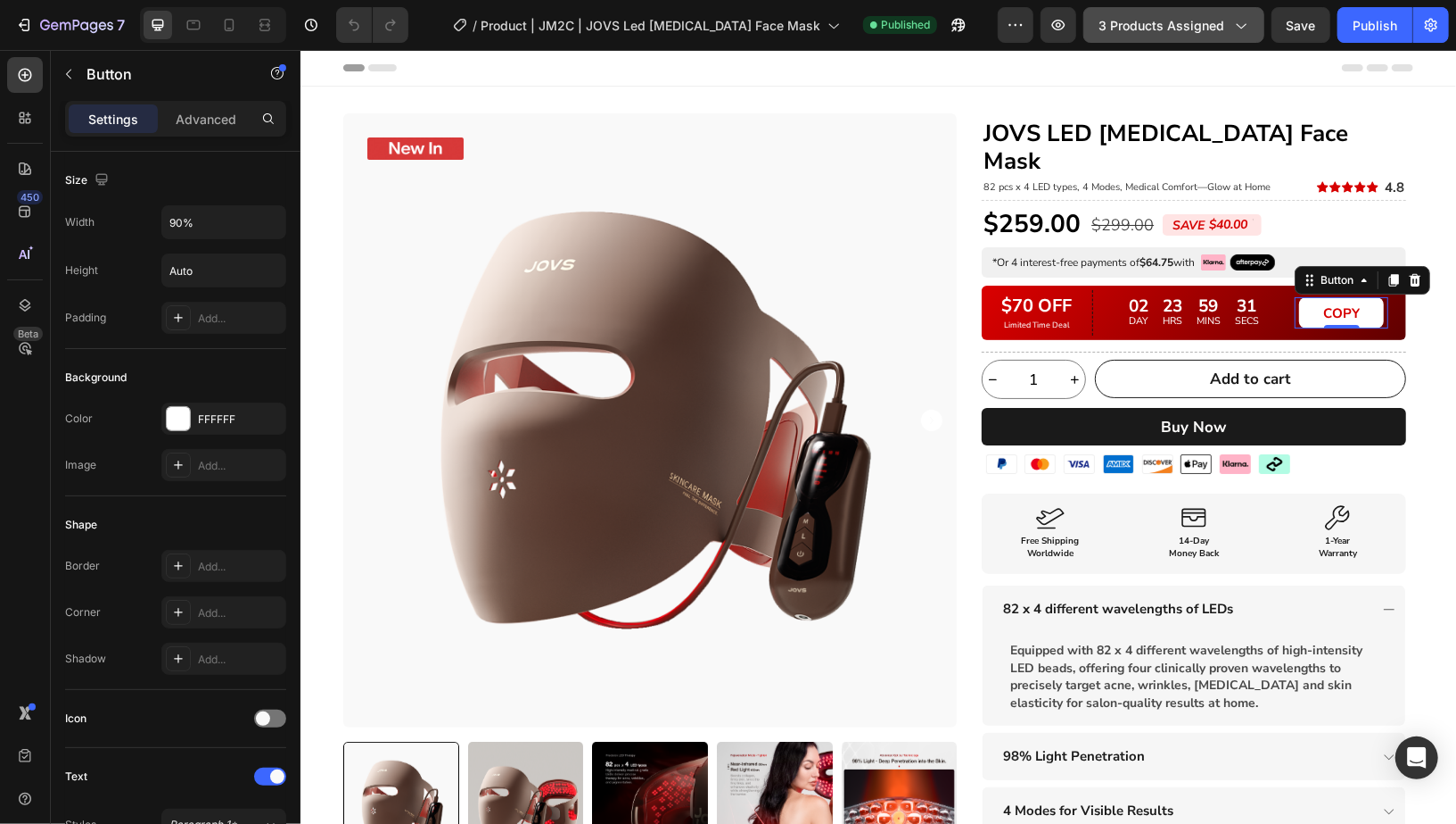
click at [1202, 31] on span "3 products assigned" at bounding box center [1161, 25] width 125 height 19
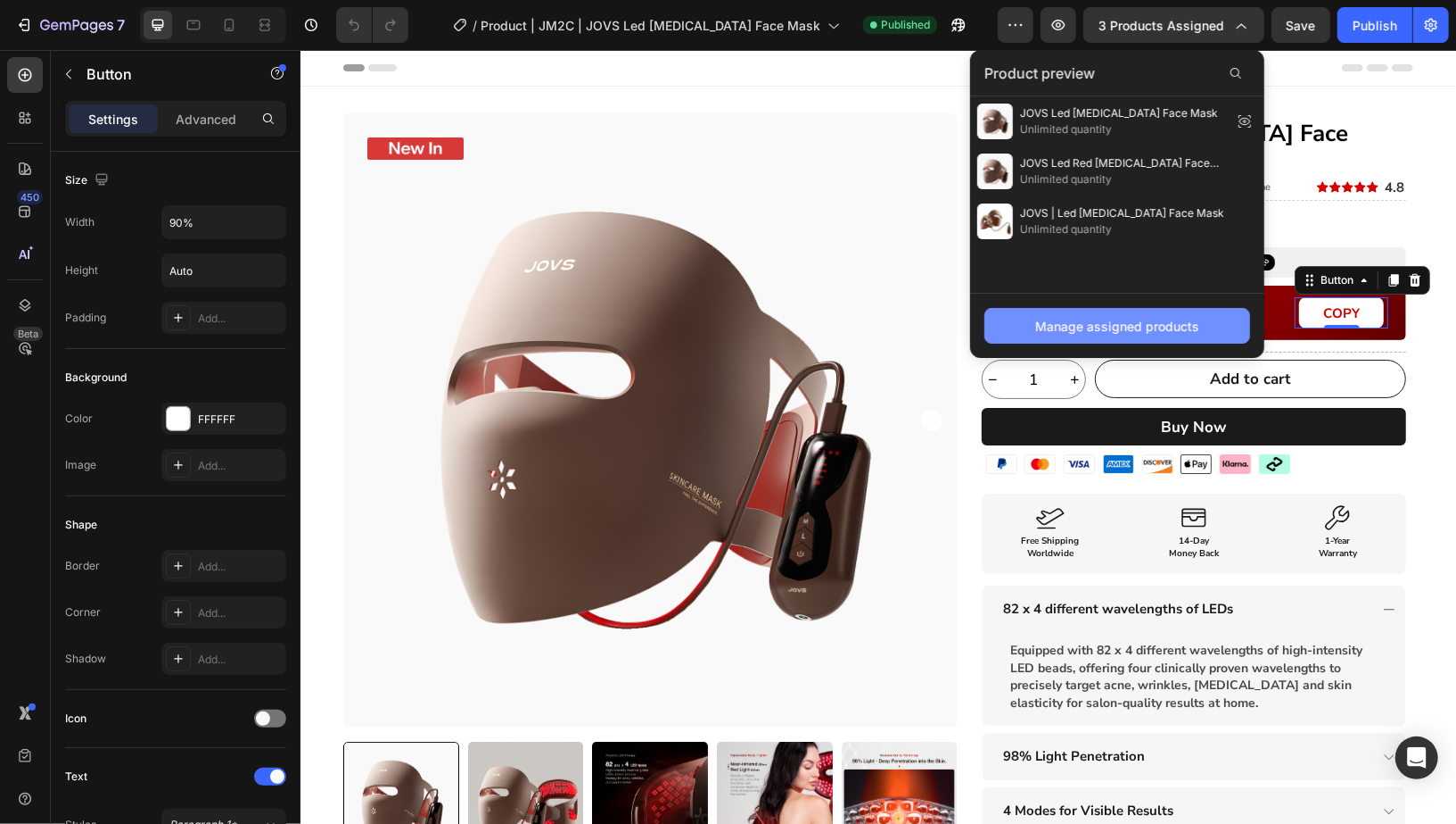
click at [1098, 330] on div "Manage assigned products" at bounding box center [1117, 326] width 164 height 19
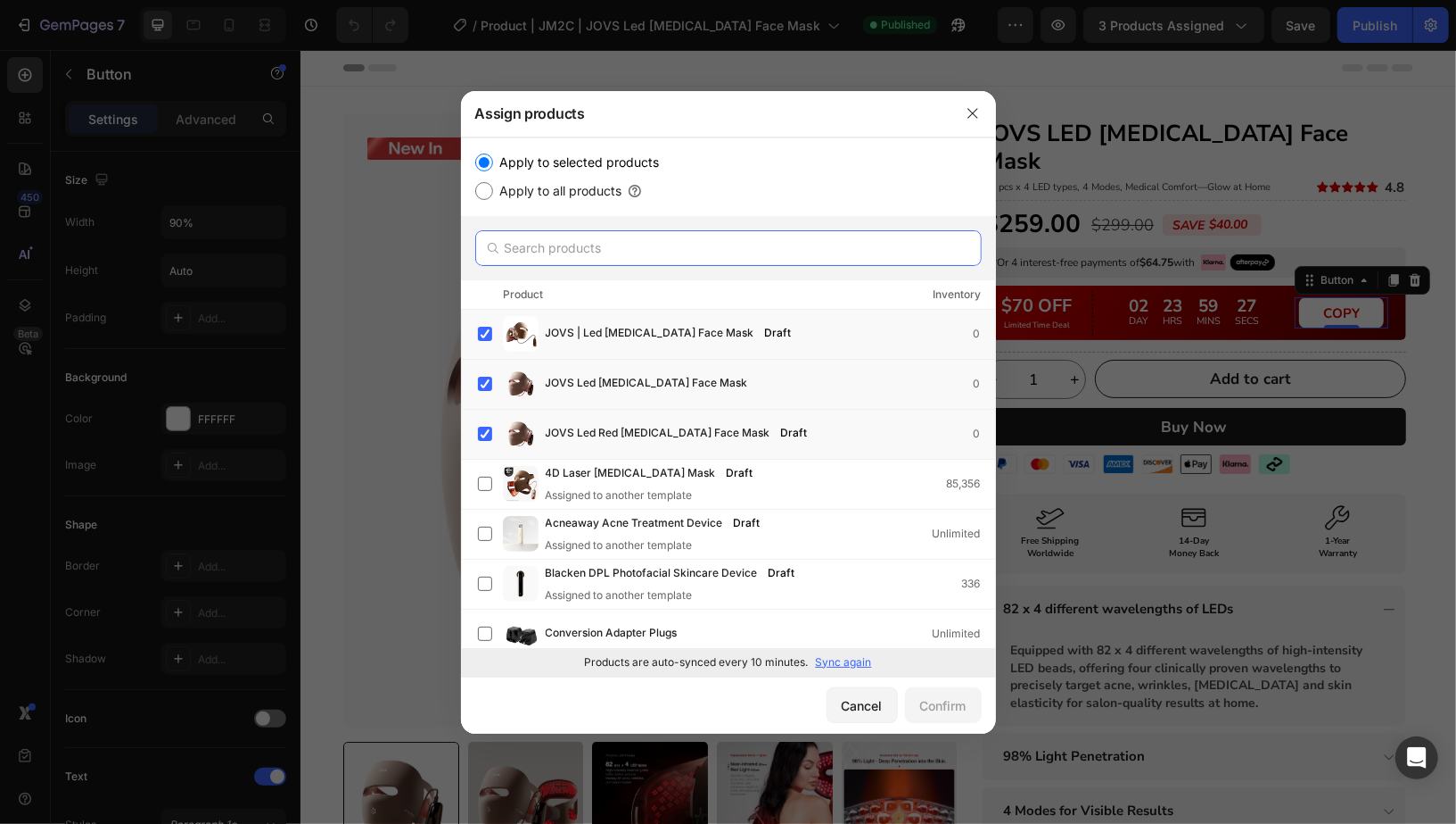
click at [666, 250] on input "text" at bounding box center [728, 248] width 507 height 36
click at [689, 260] on input "text" at bounding box center [728, 248] width 507 height 36
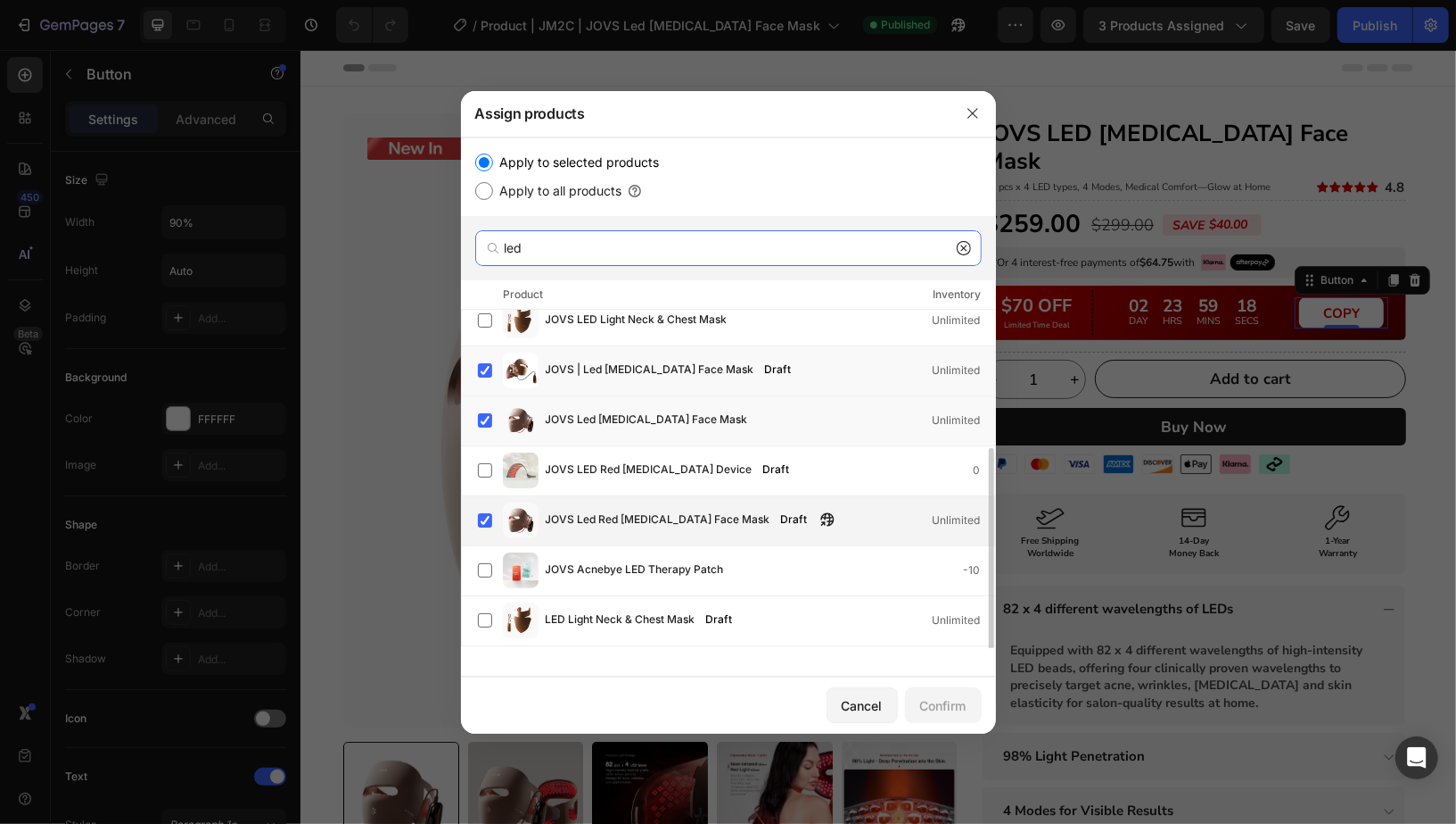
scroll to position [197, 0]
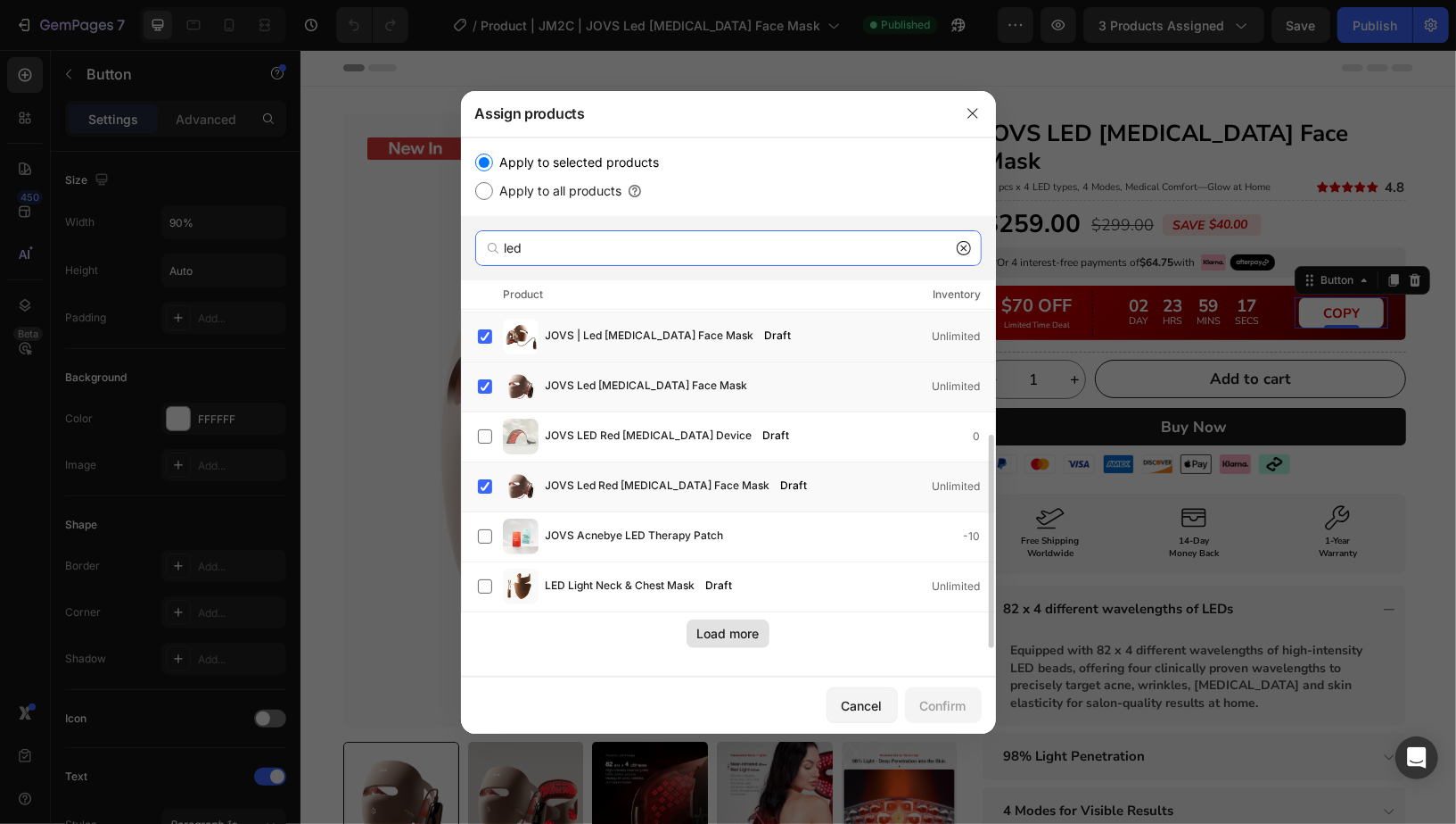
type input "led"
click at [722, 636] on div "Load more" at bounding box center [728, 633] width 63 height 19
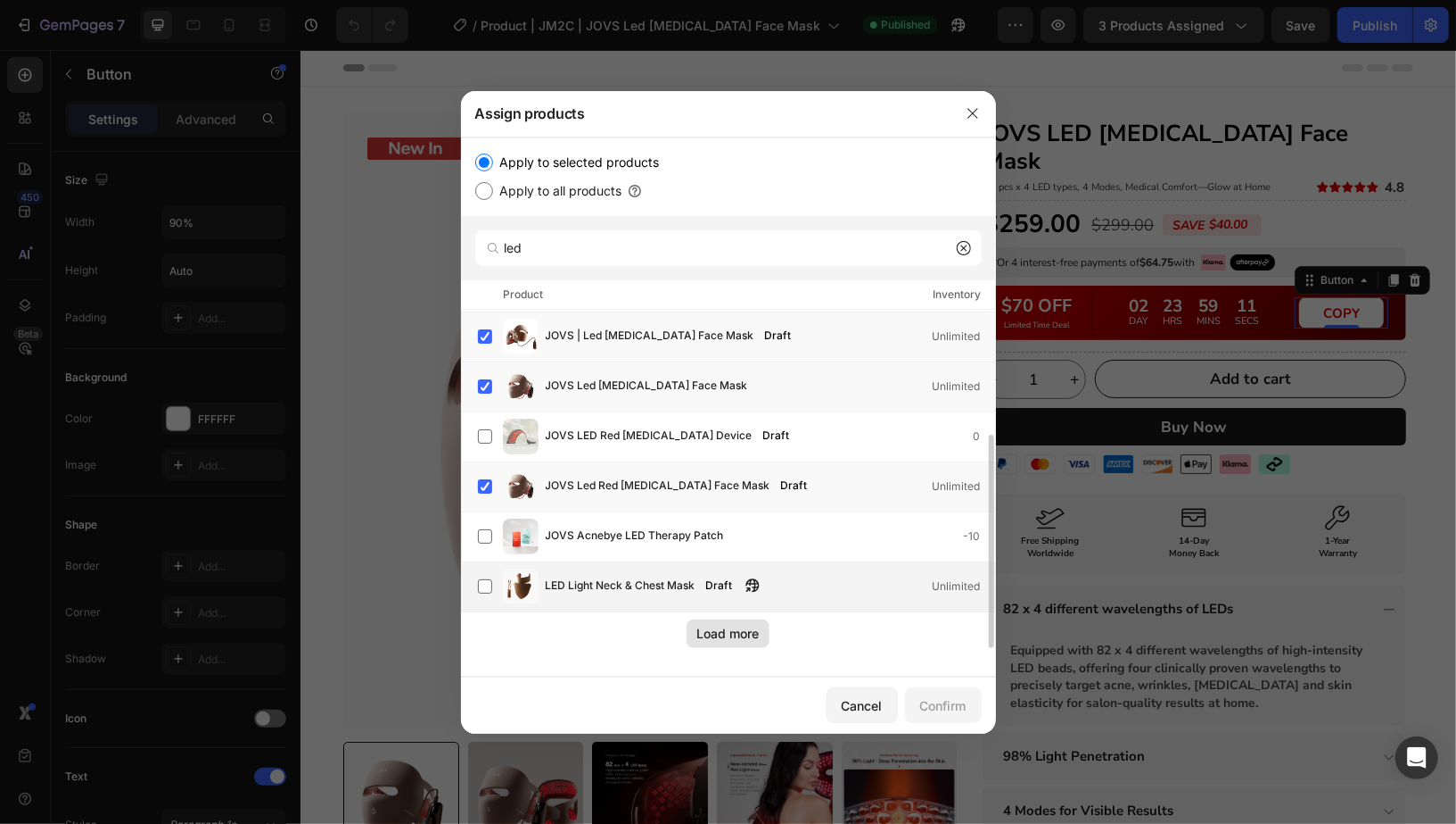
drag, startPoint x: 738, startPoint y: 635, endPoint x: 783, endPoint y: 597, distance: 58.9
click at [738, 635] on div "Load more" at bounding box center [728, 633] width 63 height 19
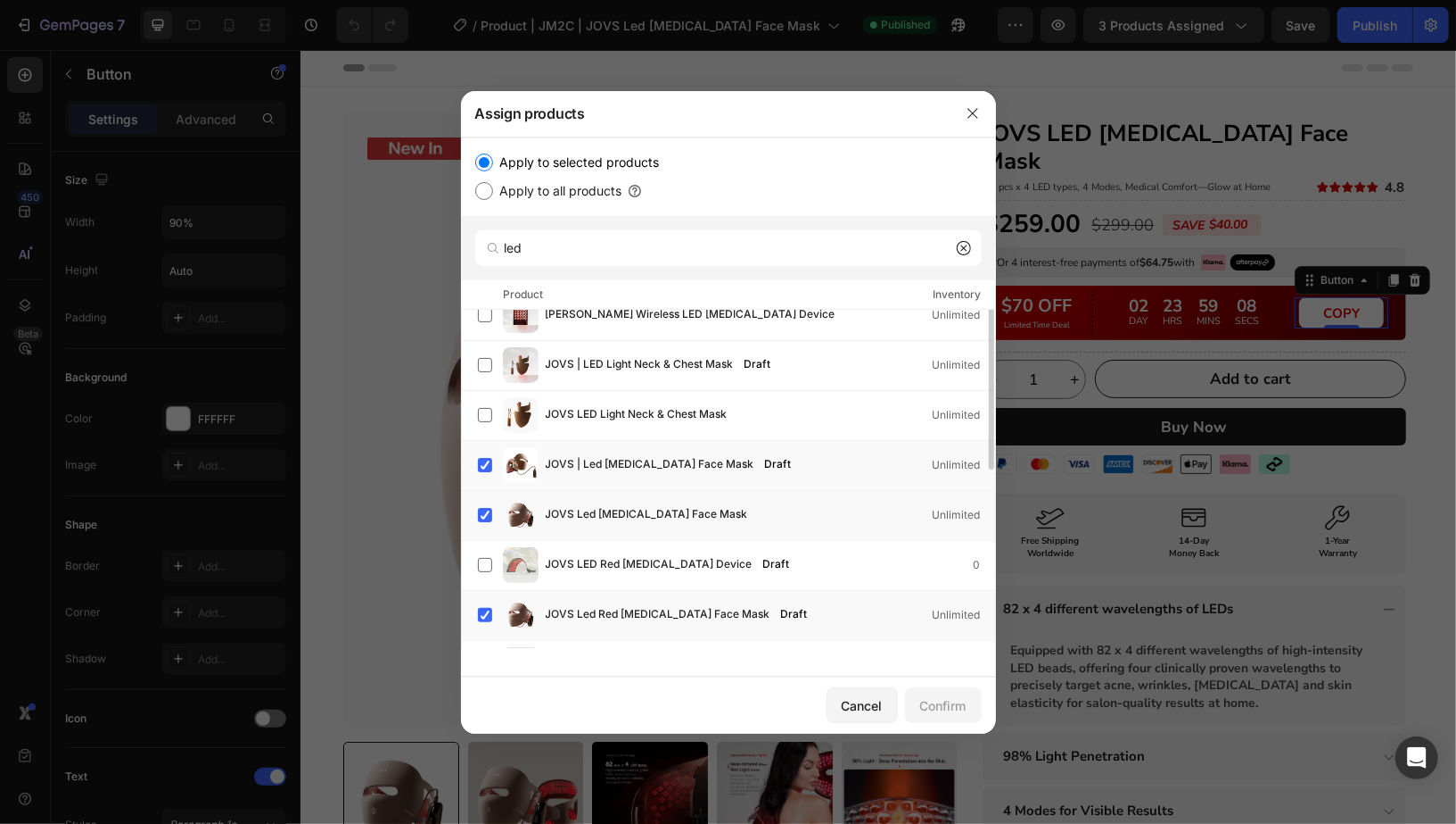
scroll to position [0, 0]
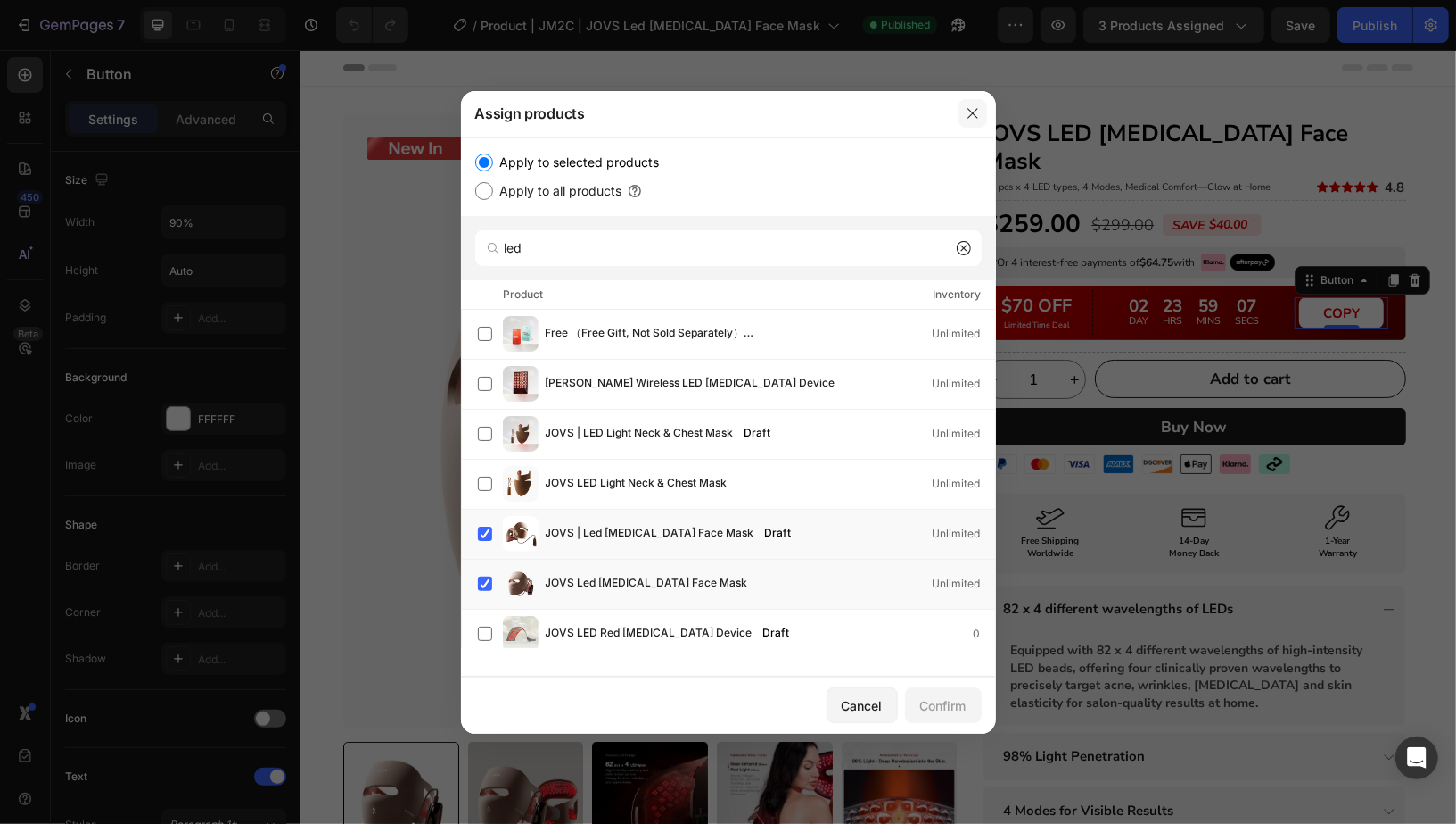
click at [968, 113] on icon "button" at bounding box center [973, 114] width 14 height 14
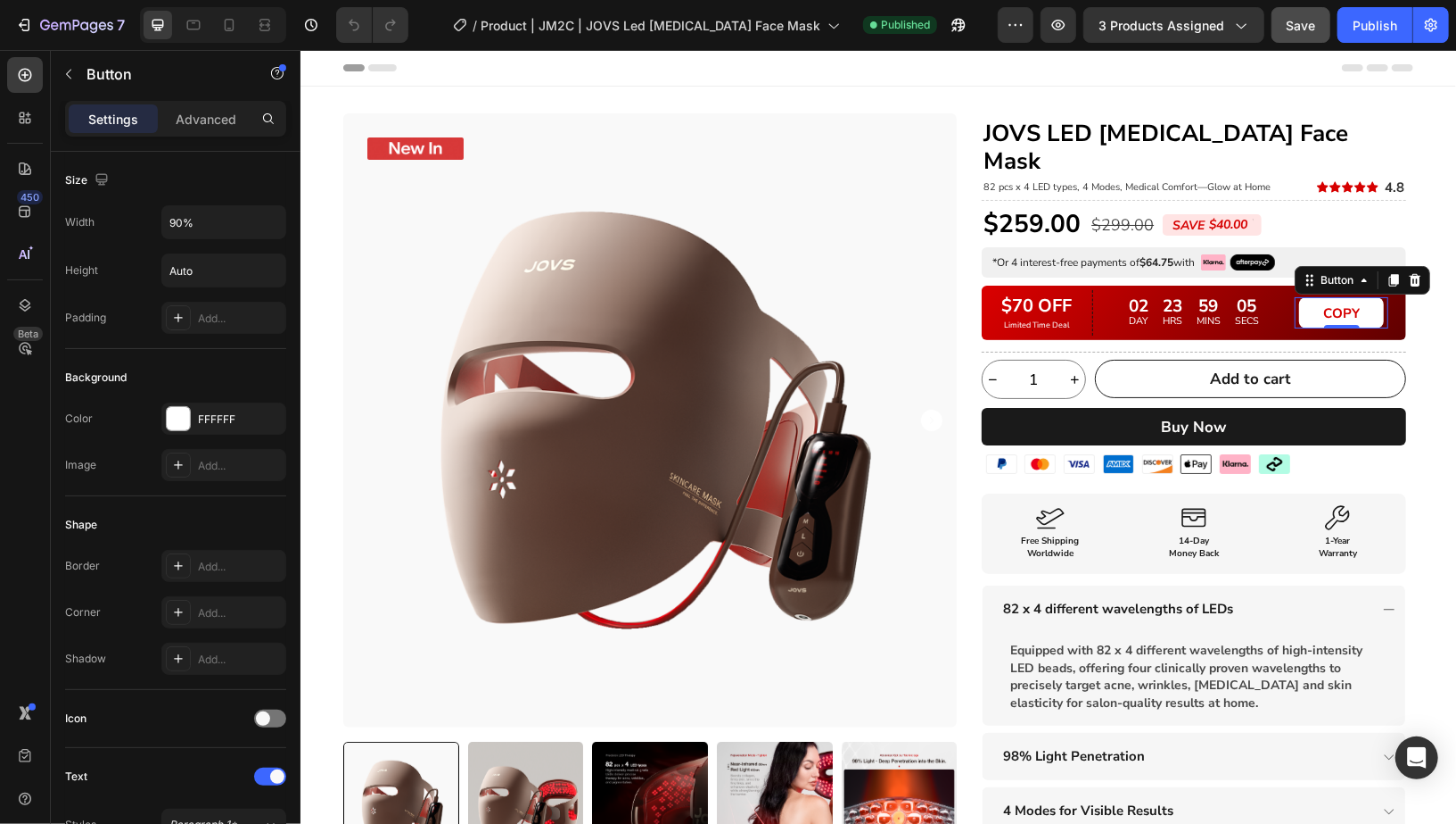
click at [1305, 29] on span "Save" at bounding box center [1302, 25] width 30 height 15
click at [1369, 29] on div "Publish" at bounding box center [1374, 25] width 45 height 19
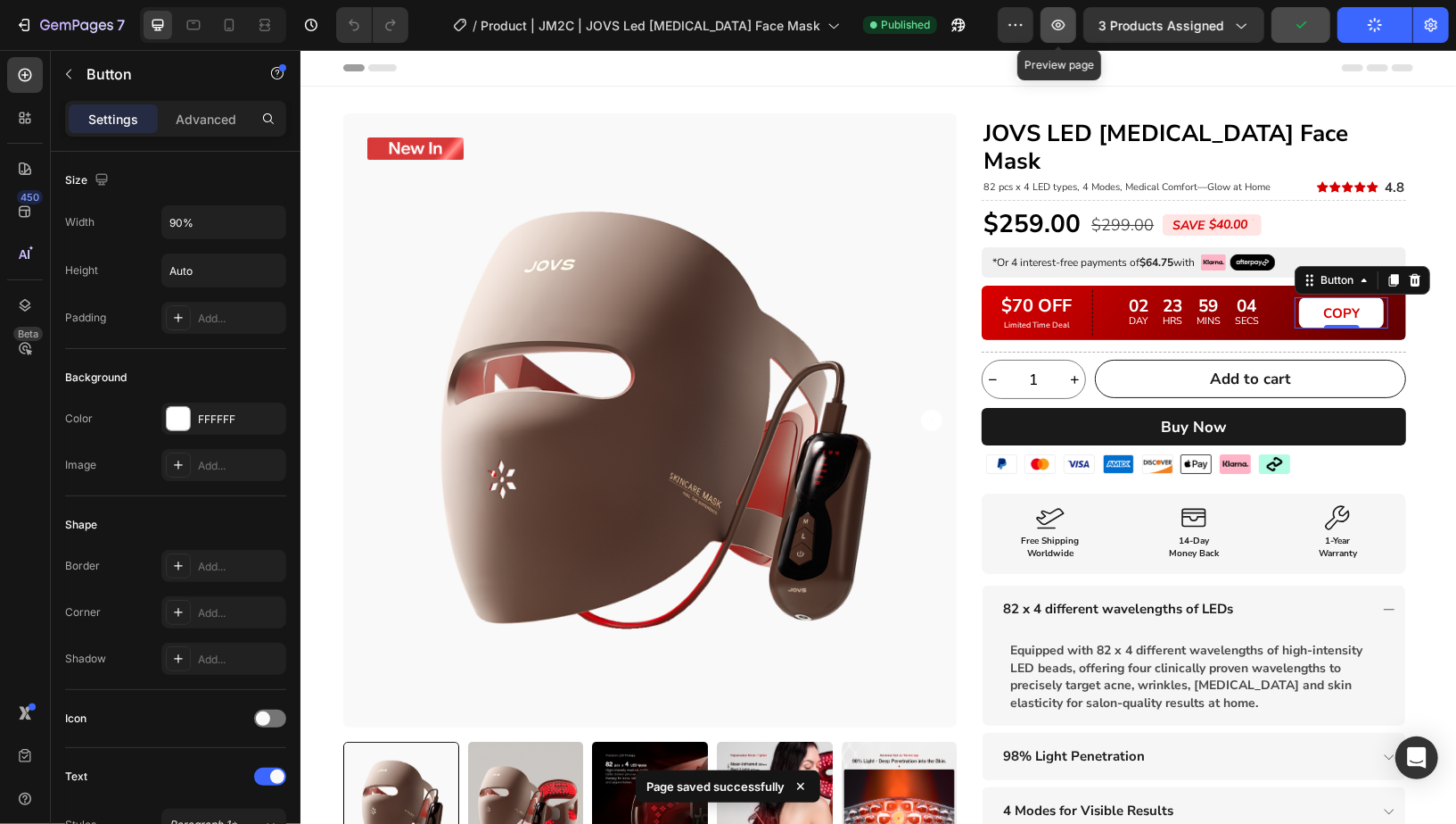
click at [1074, 31] on button "button" at bounding box center [1059, 25] width 36 height 36
